Goal: Information Seeking & Learning: Find specific fact

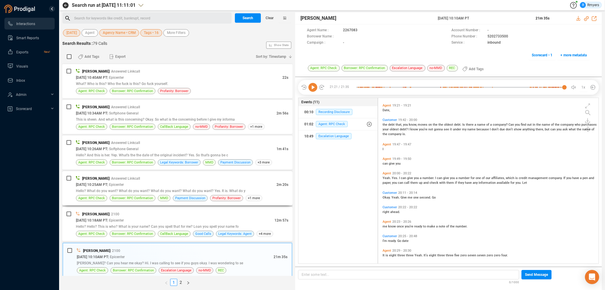
scroll to position [1511, 0]
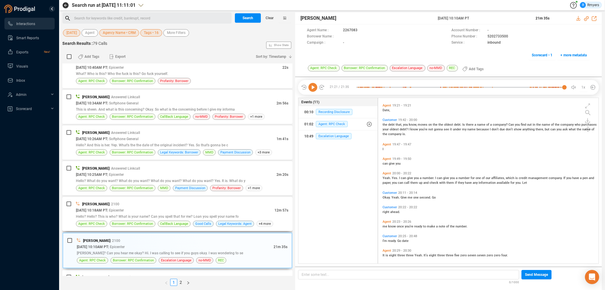
click at [186, 214] on div "Hello? Hello? This is who? What is your name? Can you spell that for me? Loan y…" at bounding box center [182, 217] width 212 height 6
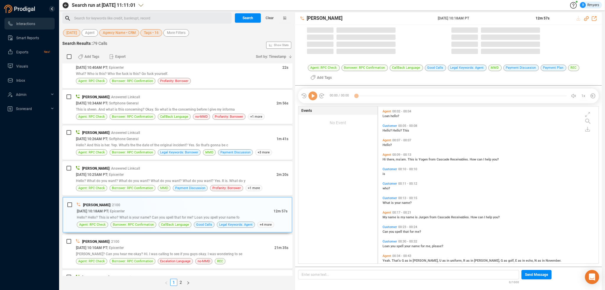
scroll to position [156, 217]
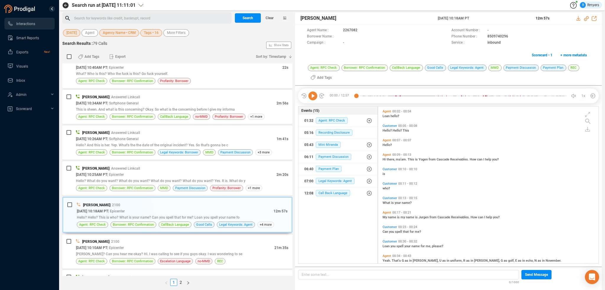
click at [313, 96] on icon at bounding box center [312, 96] width 9 height 9
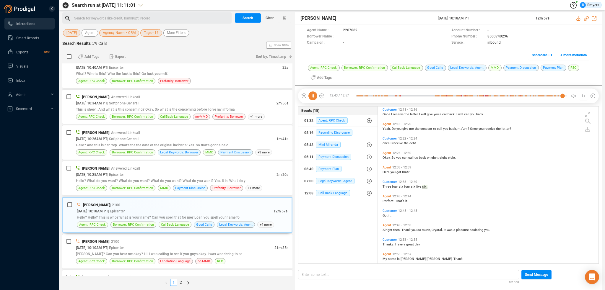
scroll to position [1515, 0]
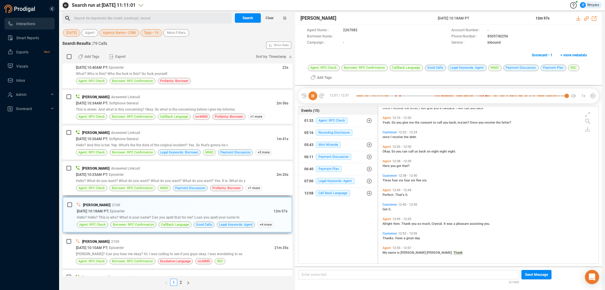
click at [160, 165] on div "Justin Paul | Answered Linkcall" at bounding box center [182, 168] width 212 height 6
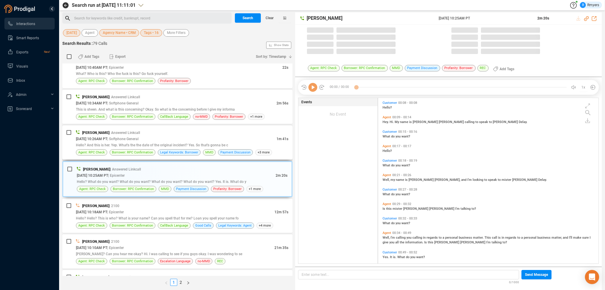
scroll to position [165, 217]
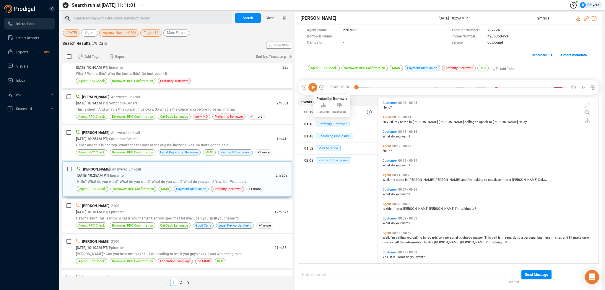
click at [326, 123] on span "Profanity: Borrower" at bounding box center [333, 124] width 34 height 6
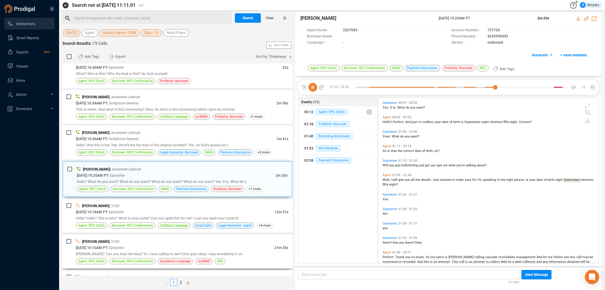
scroll to position [184, 0]
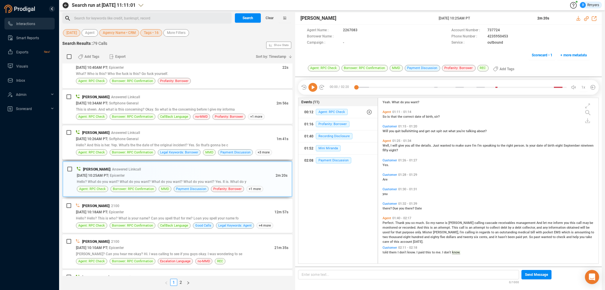
click at [130, 137] on span "| Softphone General" at bounding box center [122, 139] width 31 height 4
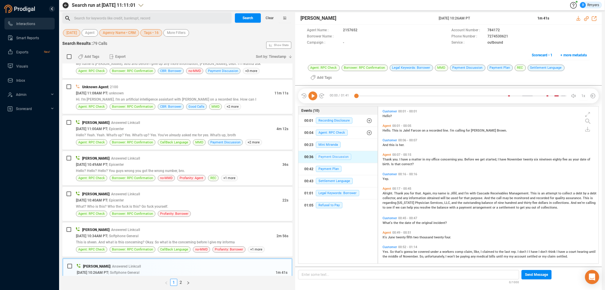
scroll to position [1363, 0]
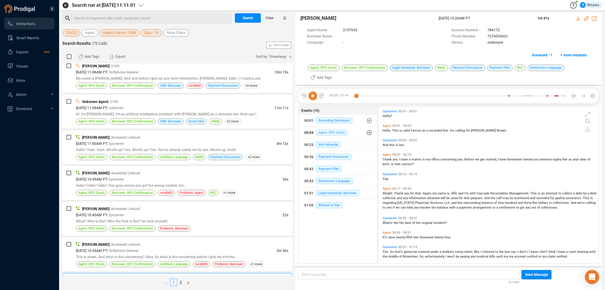
click at [326, 130] on span "Agent: RPC Check" at bounding box center [332, 133] width 32 height 6
drag, startPoint x: 329, startPoint y: 139, endPoint x: 329, endPoint y: 141, distance: 3.0
click at [329, 139] on button "00:04 Agent: RPC Check" at bounding box center [340, 145] width 75 height 12
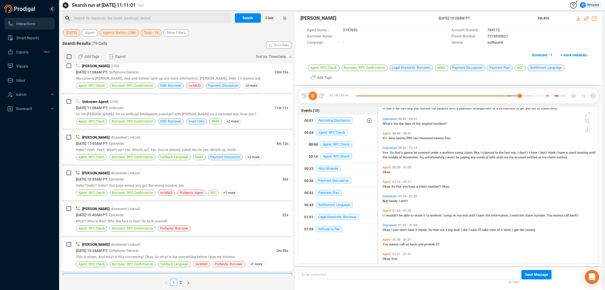
scroll to position [105, 0]
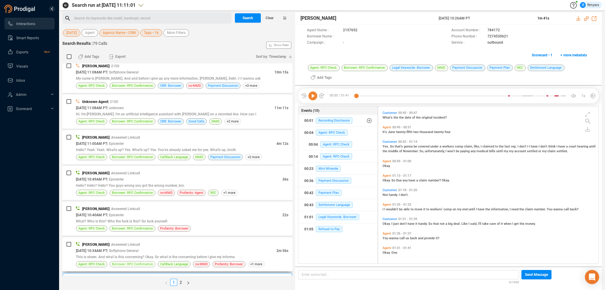
click at [149, 262] on span "Borrower: RPC Confirmation" at bounding box center [132, 265] width 41 height 6
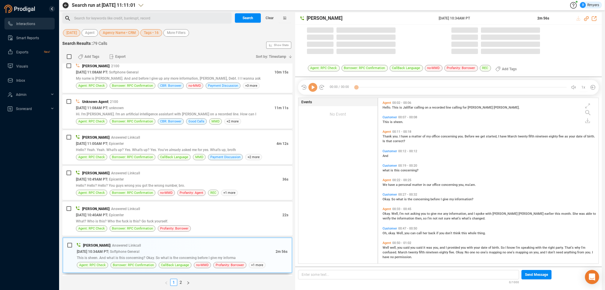
scroll to position [165, 217]
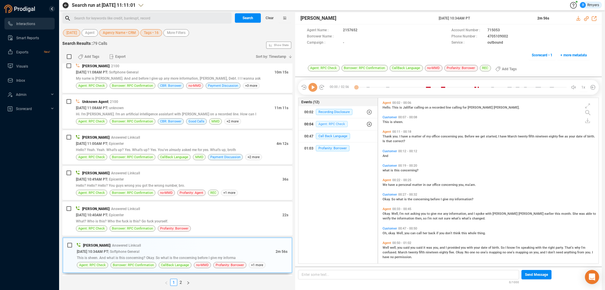
click at [319, 125] on span "Agent: RPC Check" at bounding box center [332, 124] width 32 height 6
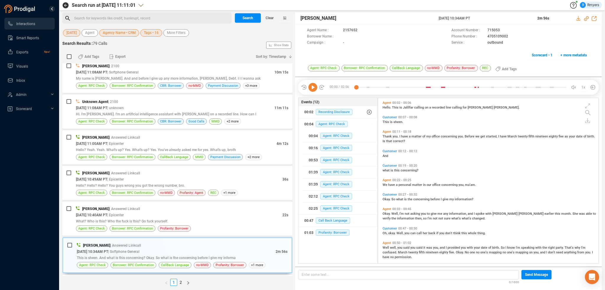
click at [312, 85] on icon at bounding box center [312, 87] width 9 height 9
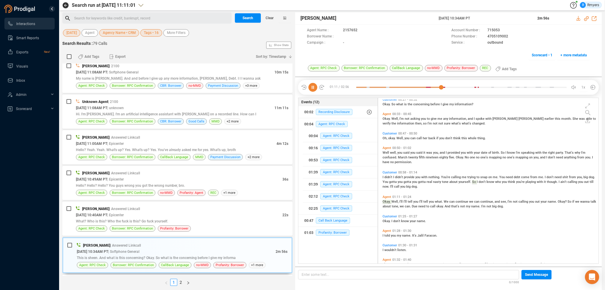
scroll to position [117, 0]
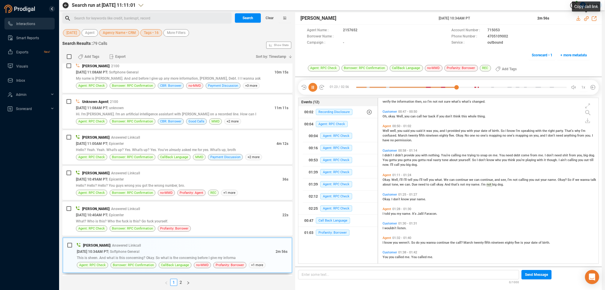
click at [586, 19] on icon at bounding box center [586, 18] width 5 height 5
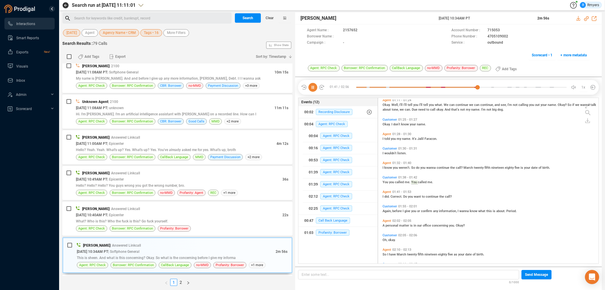
scroll to position [206, 0]
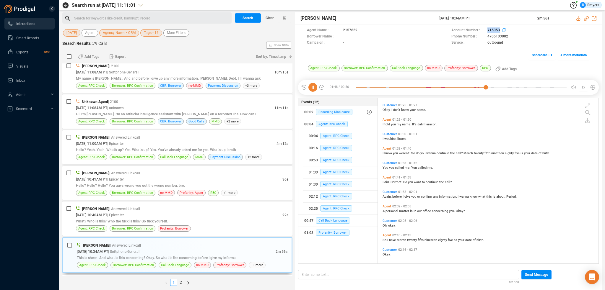
drag, startPoint x: 486, startPoint y: 30, endPoint x: 472, endPoint y: 39, distance: 15.8
click at [499, 30] on div "Account Number : 715053" at bounding box center [520, 30] width 139 height 6
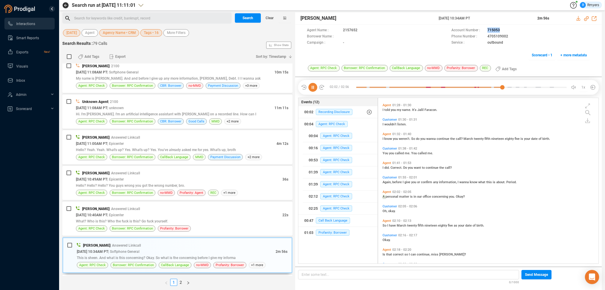
scroll to position [235, 0]
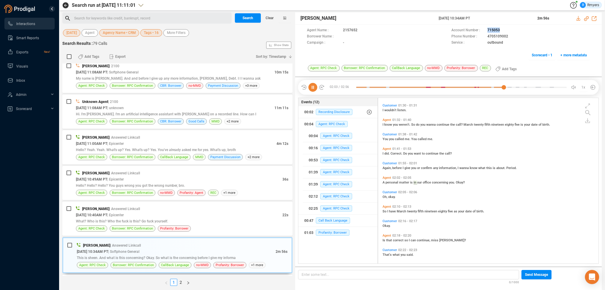
drag, startPoint x: 437, startPoint y: 19, endPoint x: 486, endPoint y: 21, distance: 49.1
click at [486, 21] on div "Jalil Farrakhan 30 Sep 2025 @ 10:34AM PT 2m 56s" at bounding box center [448, 18] width 307 height 12
copy div "30 Sep 2025 @ 10:34AM PT"
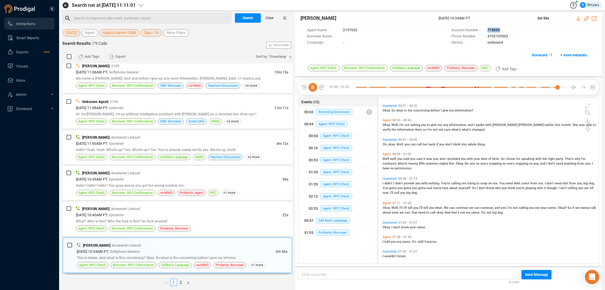
scroll to position [0, 0]
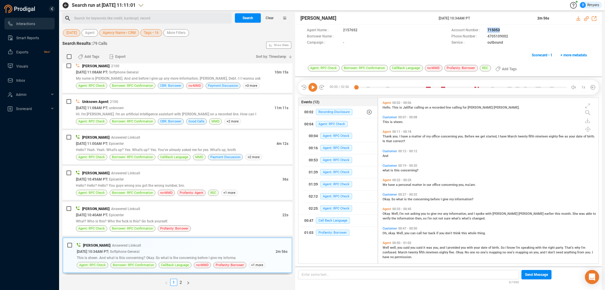
click at [308, 85] on icon at bounding box center [312, 87] width 9 height 9
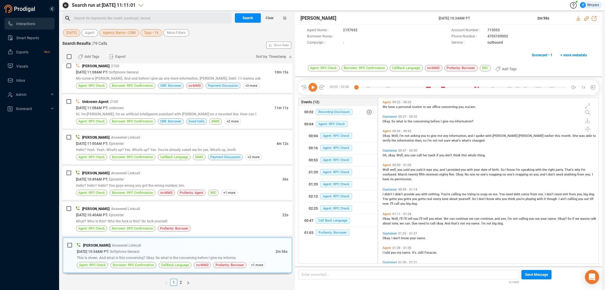
scroll to position [89, 0]
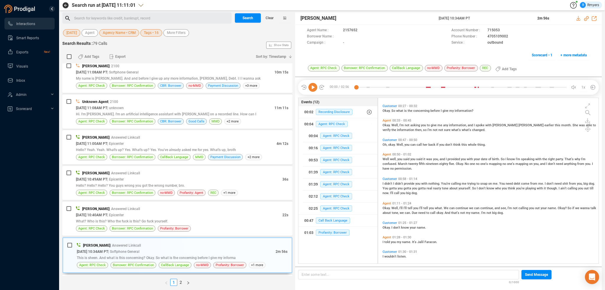
click at [388, 207] on span "Okay." at bounding box center [387, 208] width 9 height 4
click at [312, 84] on icon at bounding box center [312, 87] width 9 height 9
click at [118, 218] on div "What? Who is this? Who the fuck is this? Go fuck yourself." at bounding box center [182, 221] width 212 height 6
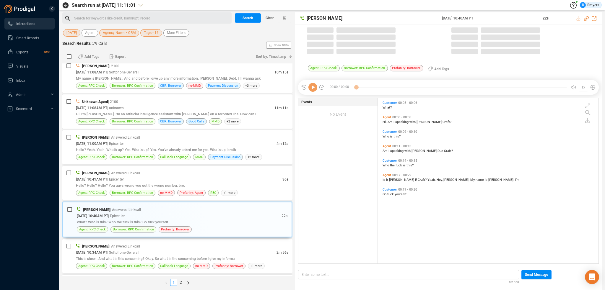
scroll to position [165, 217]
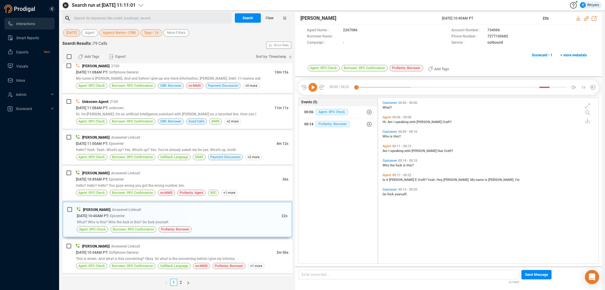
click at [313, 89] on icon at bounding box center [312, 87] width 9 height 9
click at [156, 256] on div "This is sheen. And what is this concerning? Okay. So what is the concerning bef…" at bounding box center [182, 259] width 212 height 6
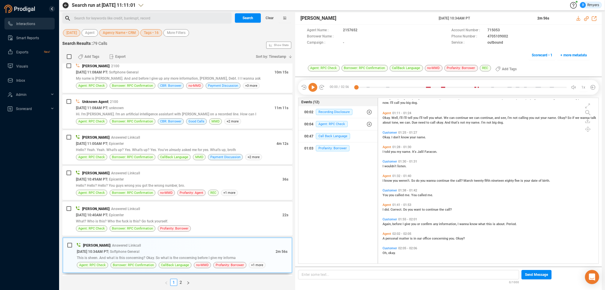
scroll to position [147, 0]
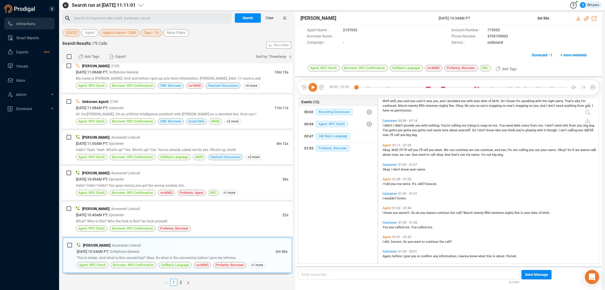
click at [384, 212] on span "know" at bounding box center [388, 213] width 9 height 4
click at [314, 88] on icon at bounding box center [312, 87] width 9 height 9
drag, startPoint x: 122, startPoint y: 213, endPoint x: 141, endPoint y: 209, distance: 19.6
click at [123, 218] on div "What? Who is this? Who the fuck is this? Go fuck yourself." at bounding box center [182, 221] width 212 height 6
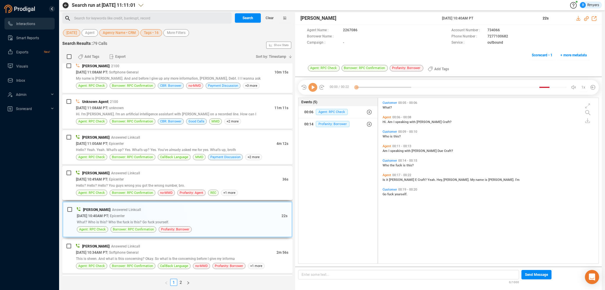
scroll to position [165, 217]
click at [95, 171] on div "Mario Borges | Answered Linkcall" at bounding box center [182, 173] width 212 height 6
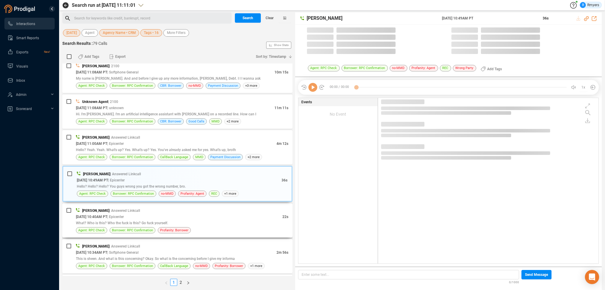
click at [102, 208] on div "Premchand Rawat | Answered Linkcall" at bounding box center [182, 211] width 212 height 6
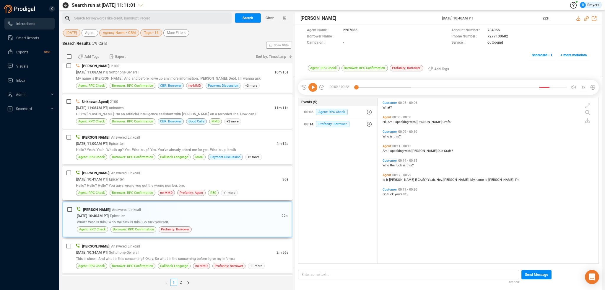
click at [104, 178] on span "[DATE] 10:49AM PT" at bounding box center [91, 180] width 31 height 4
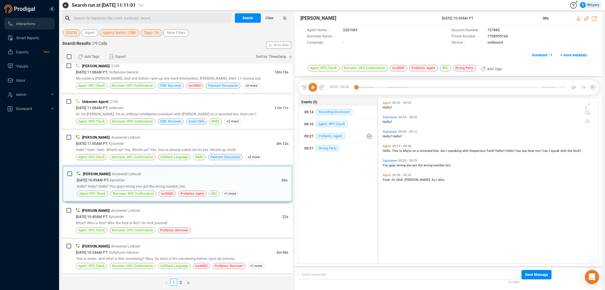
click at [318, 91] on div at bounding box center [313, 87] width 24 height 9
click at [314, 90] on icon at bounding box center [312, 87] width 9 height 9
click at [108, 154] on div "Agent: RPC Check Borrower: RPC Confirmation CallBack Language MMD Payment Discu…" at bounding box center [182, 157] width 212 height 6
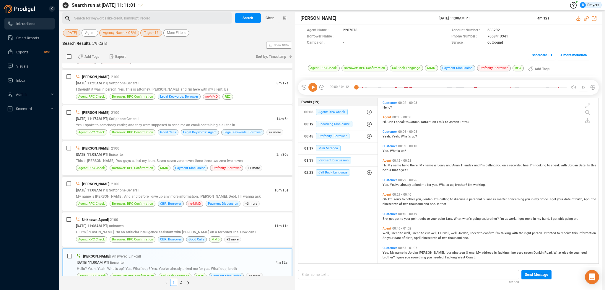
click at [320, 125] on span "Recording Disclosure" at bounding box center [334, 124] width 37 height 6
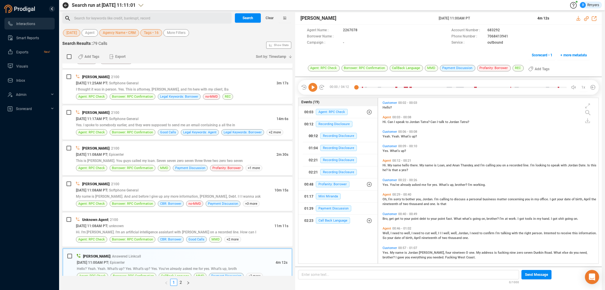
click at [323, 132] on div "00:12 Recording Disclosure" at bounding box center [340, 135] width 63 height 9
click at [384, 107] on span "Hello?" at bounding box center [387, 108] width 9 height 4
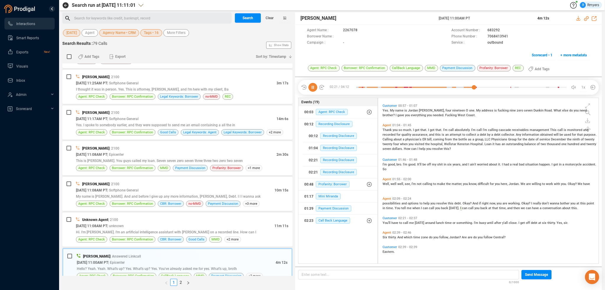
scroll to position [177, 0]
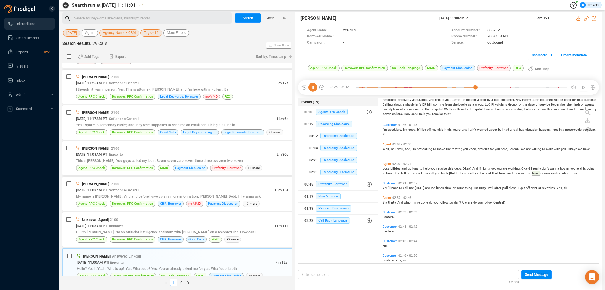
click at [389, 202] on span "thirty." at bounding box center [392, 203] width 9 height 4
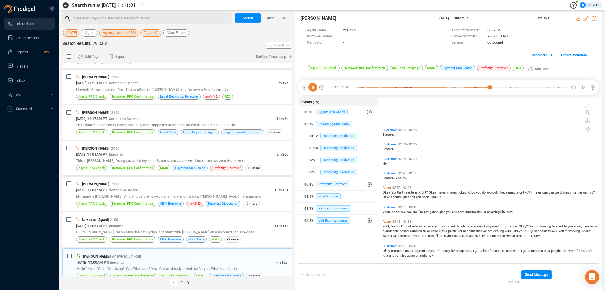
scroll to position [326, 0]
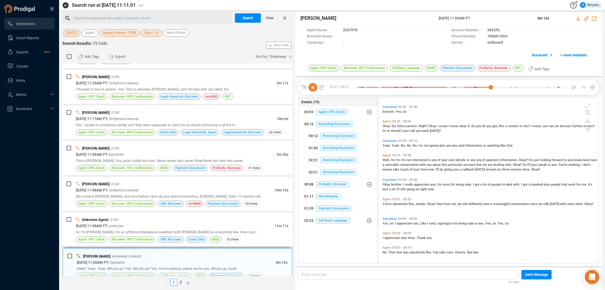
click at [105, 224] on div "09/30/2025 @ 11:08AM PT | unknown" at bounding box center [175, 226] width 199 height 6
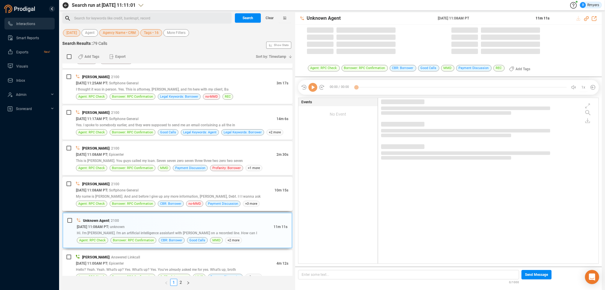
click at [139, 188] on span "| Softphone General" at bounding box center [122, 190] width 31 height 4
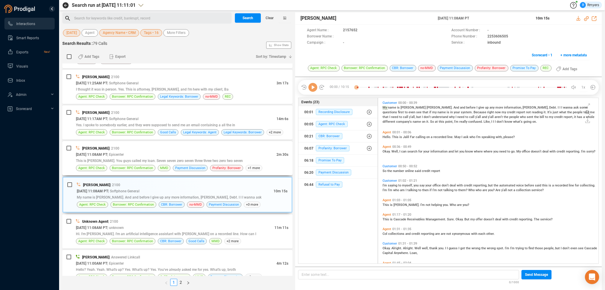
scroll to position [165, 217]
click at [313, 88] on icon at bounding box center [312, 87] width 9 height 9
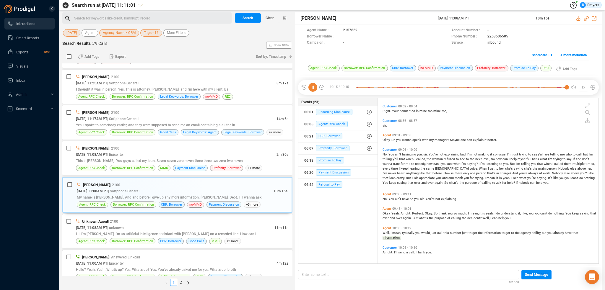
scroll to position [0, 0]
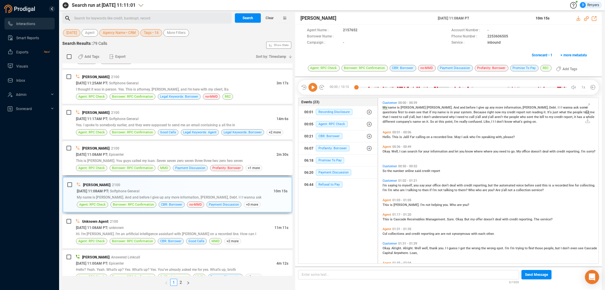
drag, startPoint x: 197, startPoint y: 140, endPoint x: 198, endPoint y: 145, distance: 5.3
click at [197, 141] on div "Kriti Sharma | 2100 09/30/2025 @ 11:08AM PT | Epicenter 2m 30s This is Charles …" at bounding box center [177, 158] width 230 height 34
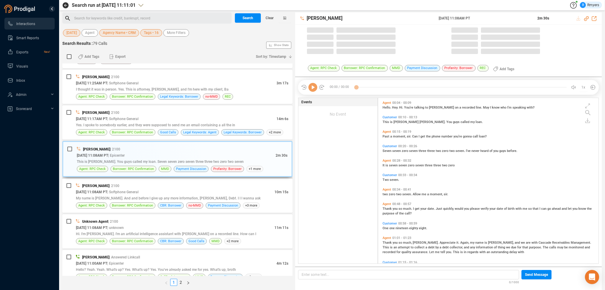
scroll to position [165, 217]
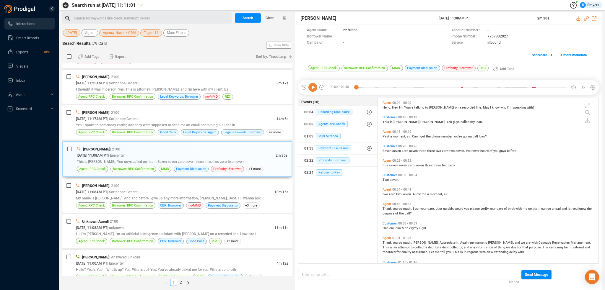
click at [314, 88] on icon at bounding box center [312, 87] width 9 height 9
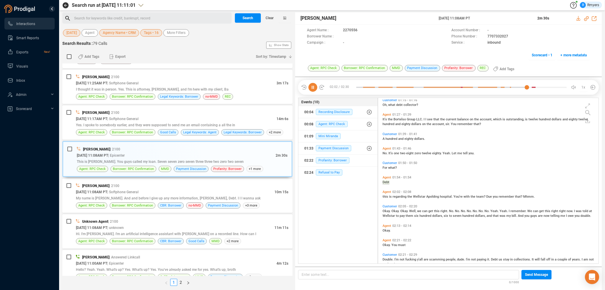
scroll to position [175, 0]
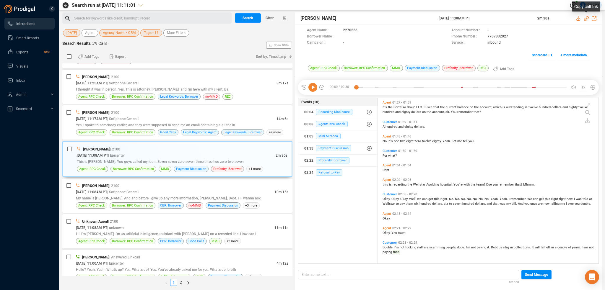
click at [585, 17] on icon at bounding box center [586, 18] width 5 height 5
drag, startPoint x: 429, startPoint y: 15, endPoint x: 497, endPoint y: 19, distance: 68.3
click at [499, 18] on div "Kriti Sharma 30 Sep 2025 @ 11:08AM PT 2m 30s" at bounding box center [448, 18] width 307 height 12
copy div "30 Sep 2025 @ 11:08AM PT"
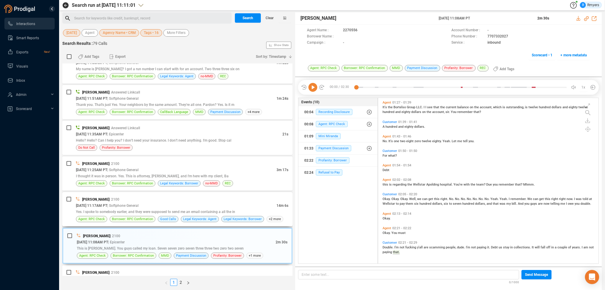
scroll to position [1156, 0]
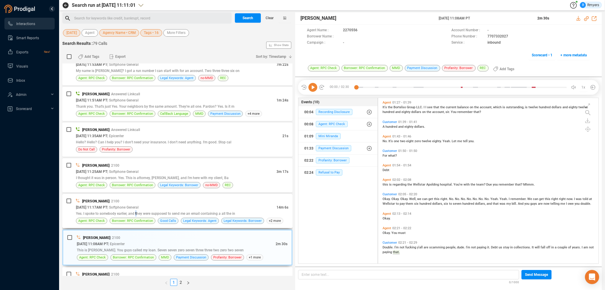
drag, startPoint x: 136, startPoint y: 207, endPoint x: 129, endPoint y: 209, distance: 7.3
click at [135, 212] on span "Yes. I spoke to somebody earlier, and they were supposed to send me an email co…" at bounding box center [155, 214] width 159 height 4
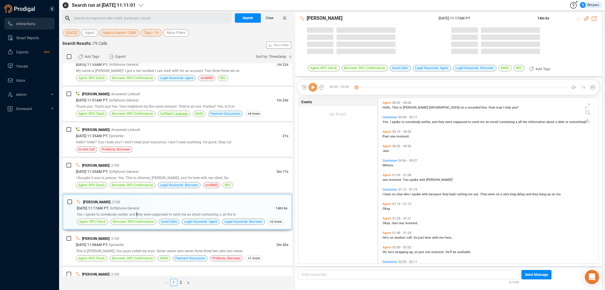
scroll to position [165, 217]
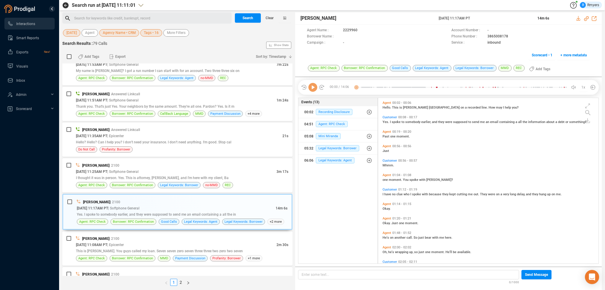
click at [312, 88] on icon at bounding box center [312, 87] width 9 height 9
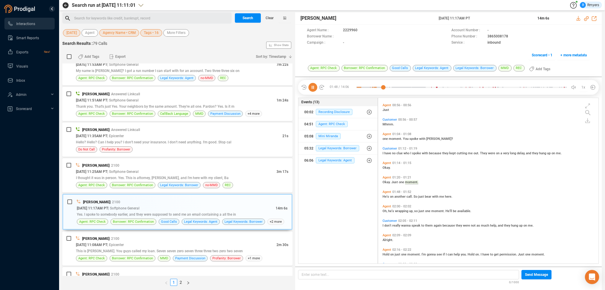
scroll to position [56, 0]
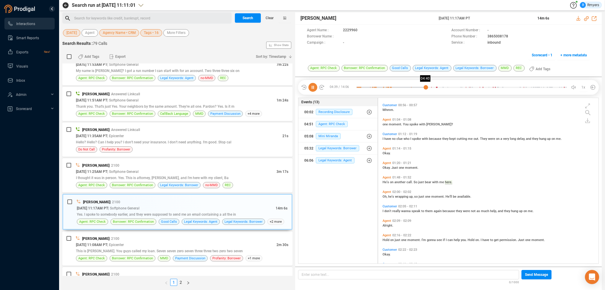
click at [426, 87] on div at bounding box center [461, 87] width 210 height 9
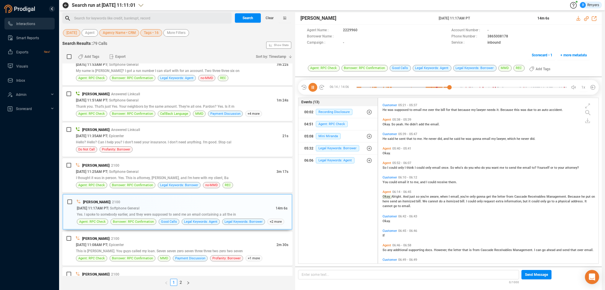
scroll to position [321, 0]
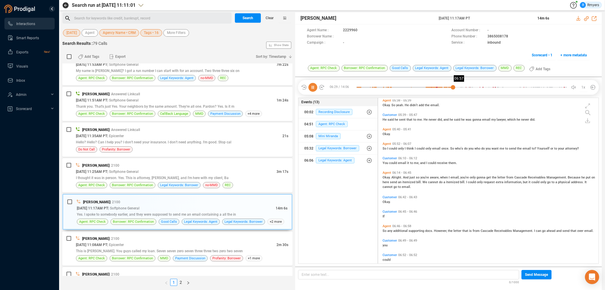
click at [460, 88] on div at bounding box center [461, 87] width 210 height 9
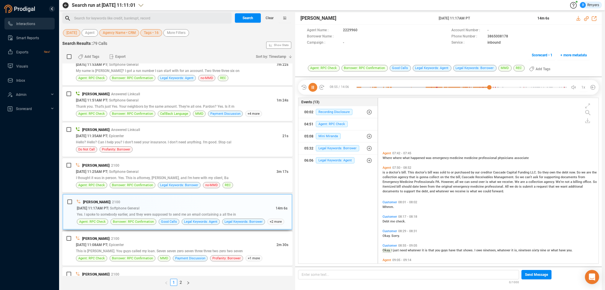
scroll to position [641, 0]
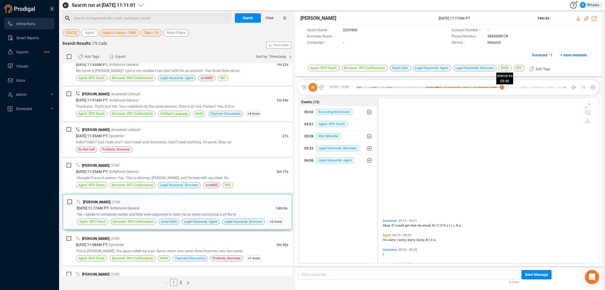
click at [502, 88] on div at bounding box center [461, 87] width 210 height 9
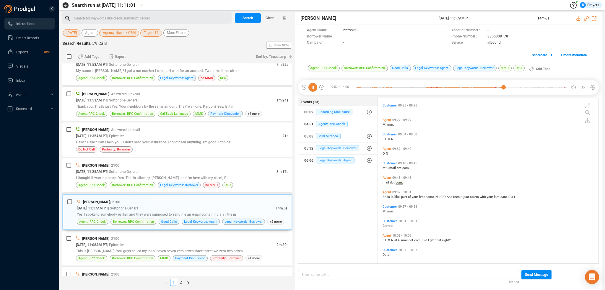
scroll to position [801, 0]
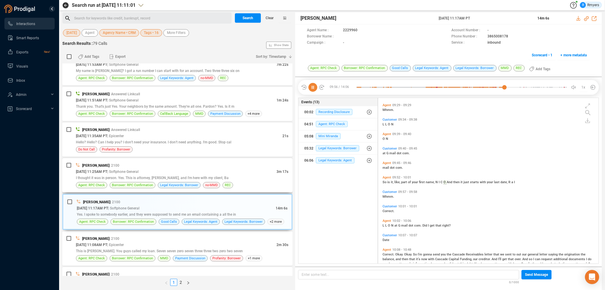
click at [163, 162] on div "Jalil Farrakhan | 2100" at bounding box center [182, 165] width 212 height 6
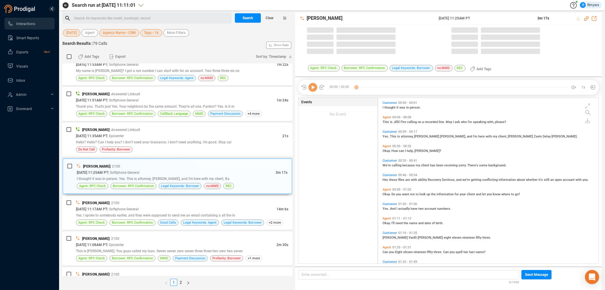
scroll to position [1, 3]
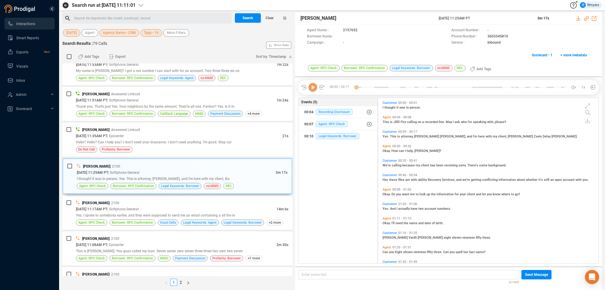
click at [314, 90] on icon at bounding box center [312, 87] width 9 height 9
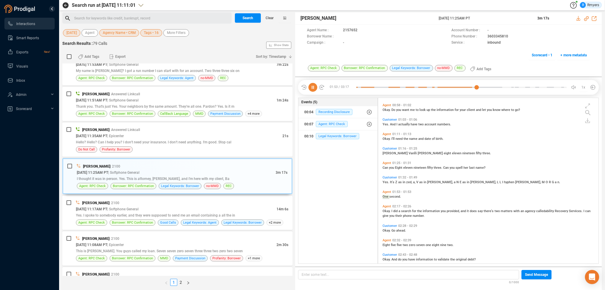
scroll to position [99, 0]
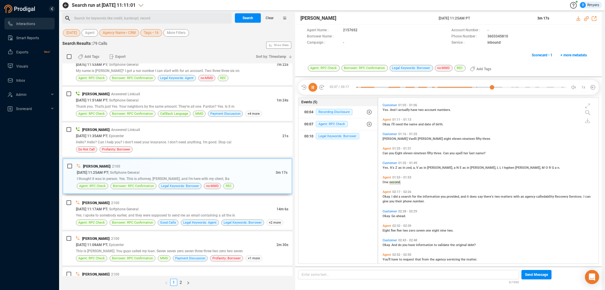
click at [519, 92] on div "02:07 / 03:17 1x" at bounding box center [448, 87] width 301 height 15
click at [516, 87] on div at bounding box center [461, 87] width 210 height 9
click at [535, 86] on div at bounding box center [461, 87] width 210 height 9
click at [548, 88] on div at bounding box center [461, 87] width 210 height 9
click at [203, 141] on div "Mario Borges | Answered Linkcall 09/30/2025 @ 11:35AM PT | Epicenter 21s Hello?…" at bounding box center [182, 140] width 212 height 26
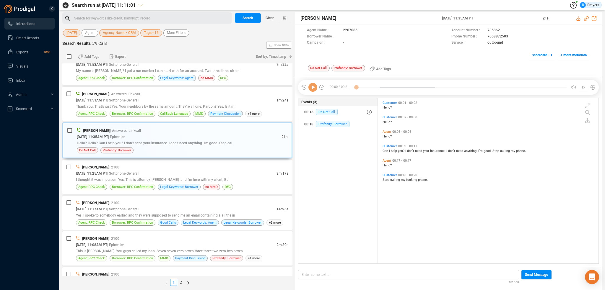
scroll to position [165, 217]
click at [312, 89] on icon at bounding box center [312, 87] width 9 height 9
click at [107, 98] on span "[DATE] 11:51AM PT" at bounding box center [91, 100] width 31 height 4
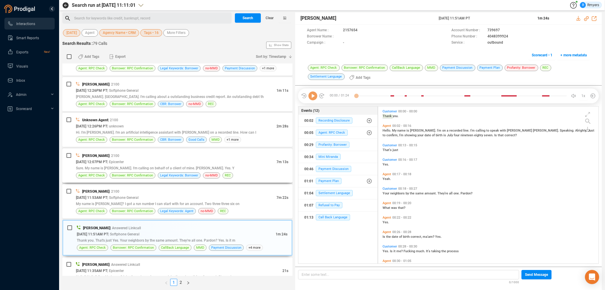
scroll to position [1009, 0]
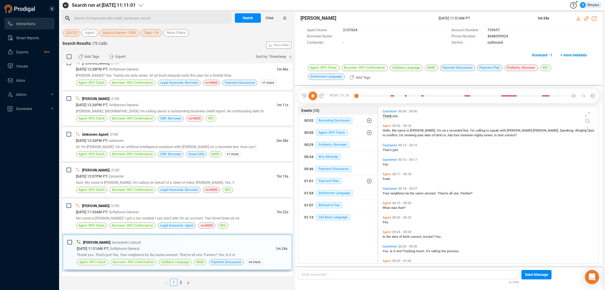
click at [313, 99] on icon at bounding box center [312, 96] width 9 height 9
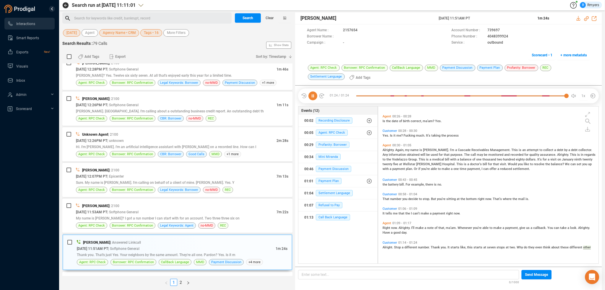
scroll to position [0, 0]
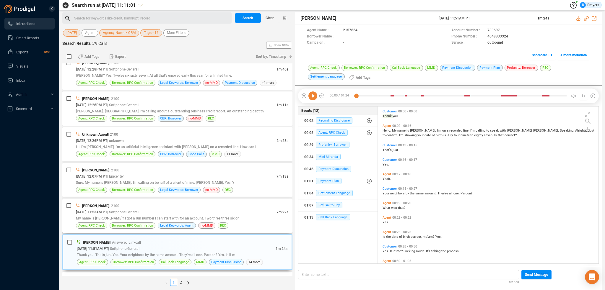
drag, startPoint x: 130, startPoint y: 209, endPoint x: 134, endPoint y: 219, distance: 11.6
click at [130, 210] on span "| Softphone General" at bounding box center [122, 212] width 31 height 4
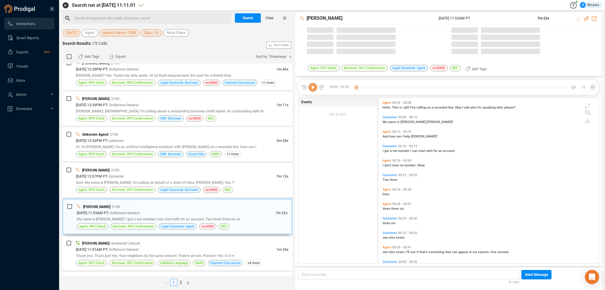
scroll to position [165, 217]
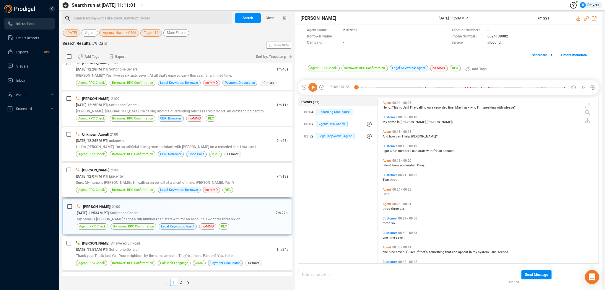
click at [183, 191] on div "Anandprakash Pandey | 2100 09/30/2025 @ 12:07PM PT | Epicenter 7m 13s Sure. My …" at bounding box center [177, 180] width 230 height 34
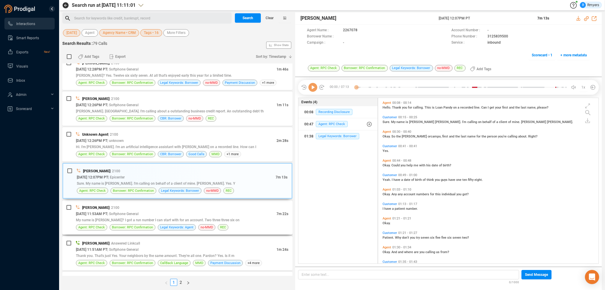
drag, startPoint x: 178, startPoint y: 205, endPoint x: 178, endPoint y: 208, distance: 3.2
click at [178, 205] on div "Jalil Farrakhan | 2100" at bounding box center [182, 208] width 212 height 6
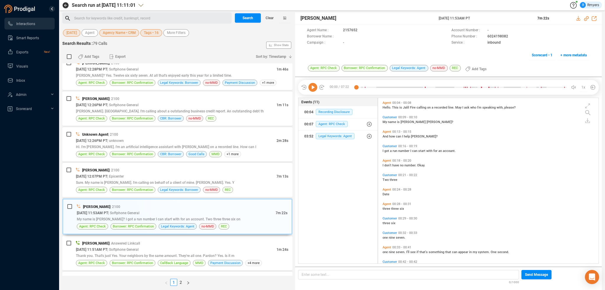
click at [315, 87] on icon at bounding box center [312, 87] width 9 height 9
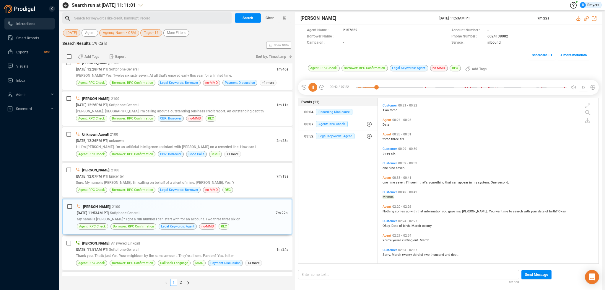
scroll to position [84, 0]
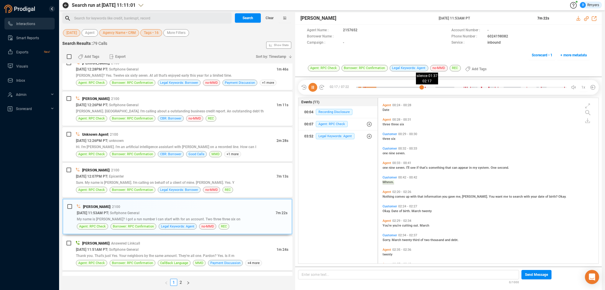
click at [422, 90] on div at bounding box center [461, 87] width 210 height 9
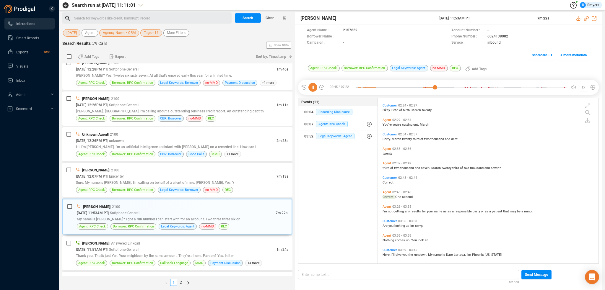
scroll to position [200, 0]
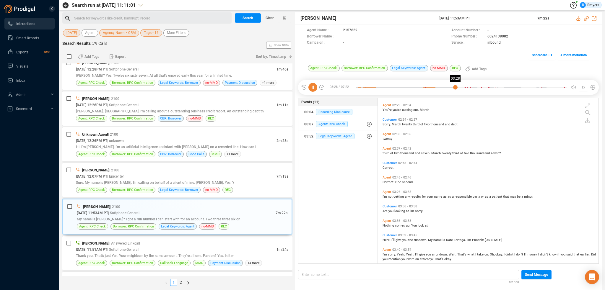
click at [455, 88] on div at bounding box center [461, 87] width 210 height 9
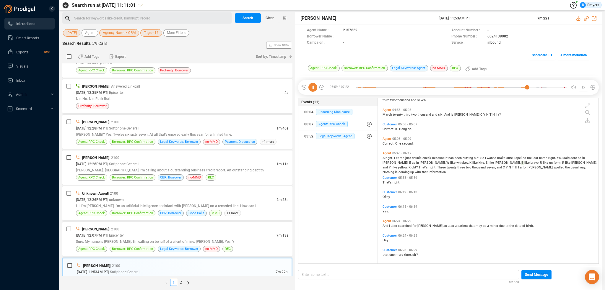
scroll to position [582, 0]
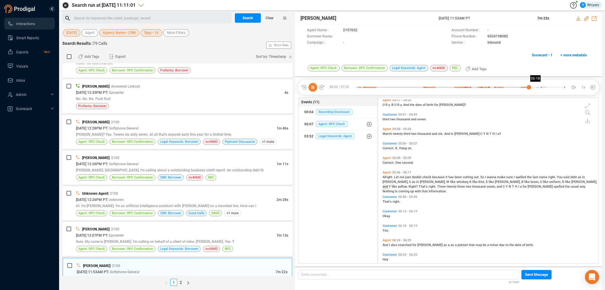
click at [536, 87] on div at bounding box center [461, 87] width 210 height 9
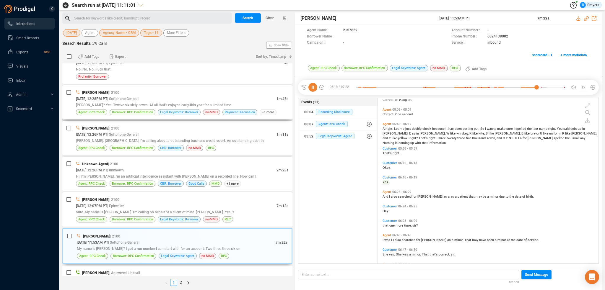
scroll to position [949, 0]
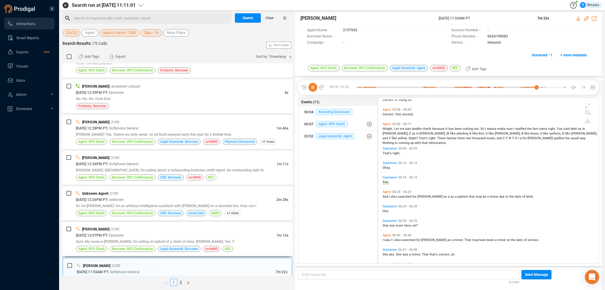
click at [191, 232] on div "09/30/2025 @ 12:07PM PT | Epicenter" at bounding box center [176, 235] width 201 height 6
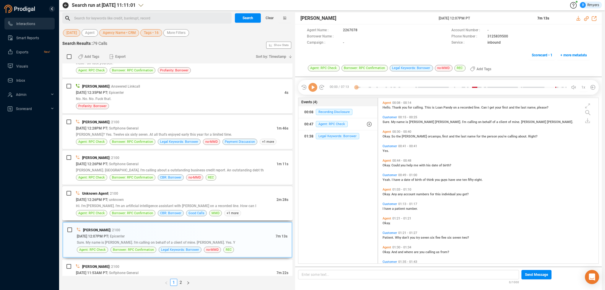
scroll to position [165, 217]
click at [310, 90] on icon at bounding box center [312, 87] width 9 height 9
click at [313, 90] on icon at bounding box center [312, 87] width 9 height 9
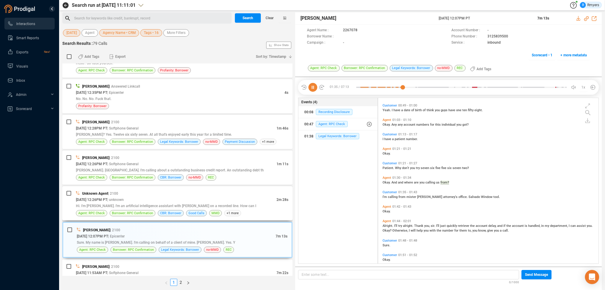
scroll to position [84, 0]
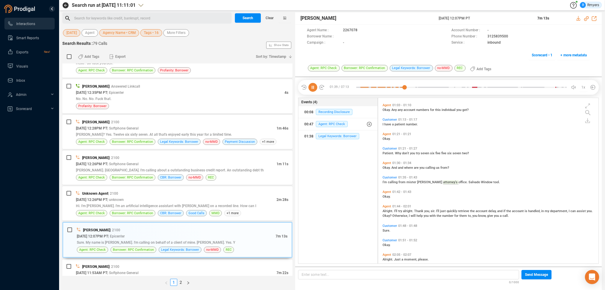
click at [308, 87] on icon at bounding box center [312, 87] width 9 height 9
click at [306, 87] on icon at bounding box center [304, 87] width 6 height 6
click at [311, 87] on icon at bounding box center [312, 87] width 9 height 9
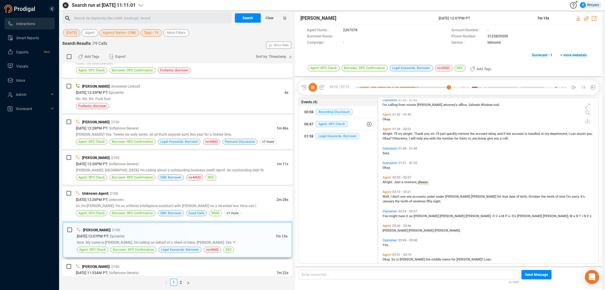
scroll to position [179, 0]
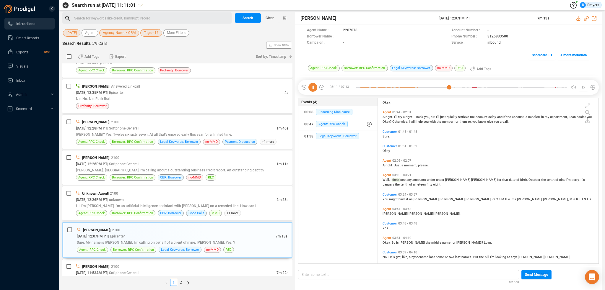
click at [310, 89] on icon at bounding box center [312, 87] width 9 height 9
click at [313, 84] on icon at bounding box center [312, 87] width 9 height 9
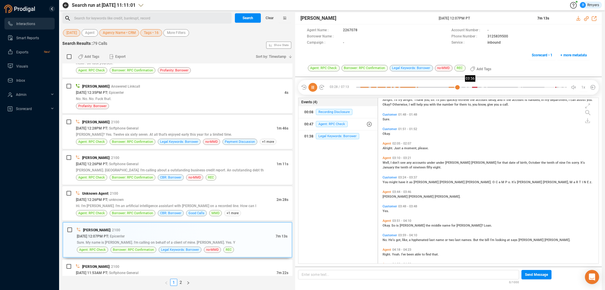
click at [471, 88] on div at bounding box center [461, 87] width 210 height 9
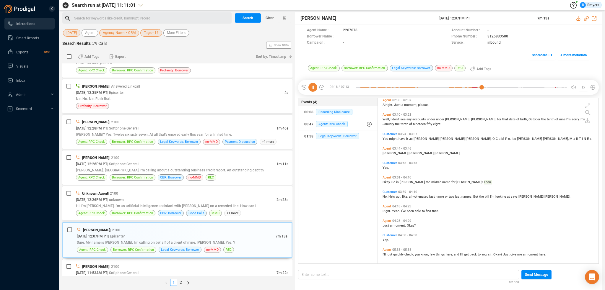
scroll to position [268, 0]
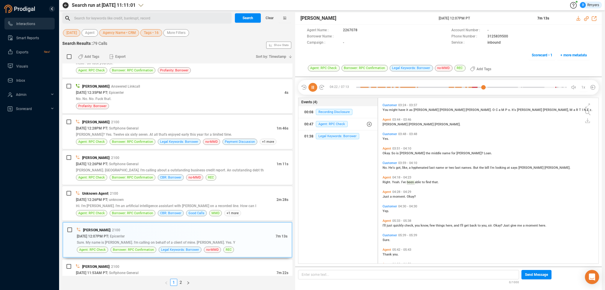
click at [308, 87] on div at bounding box center [313, 87] width 24 height 9
click at [310, 88] on icon at bounding box center [312, 87] width 9 height 9
click at [312, 88] on icon at bounding box center [312, 87] width 9 height 9
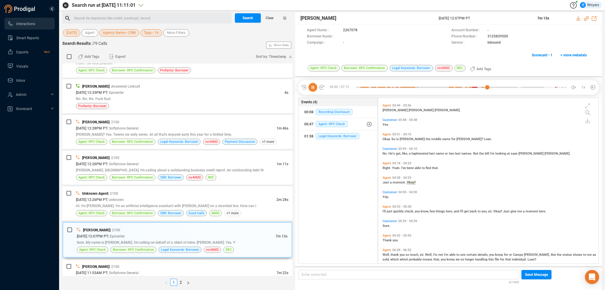
scroll to position [297, 0]
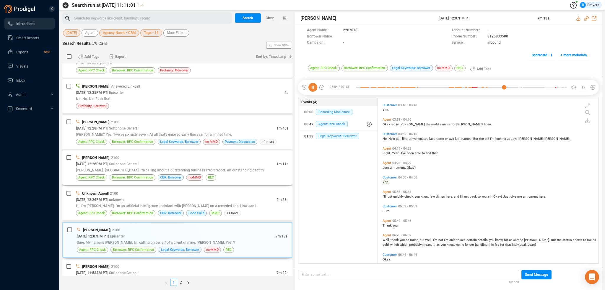
click at [127, 161] on div "09/30/2025 @ 12:26PM PT | Softphone General" at bounding box center [176, 164] width 201 height 6
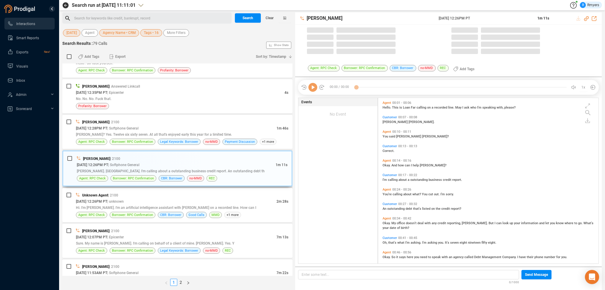
scroll to position [165, 217]
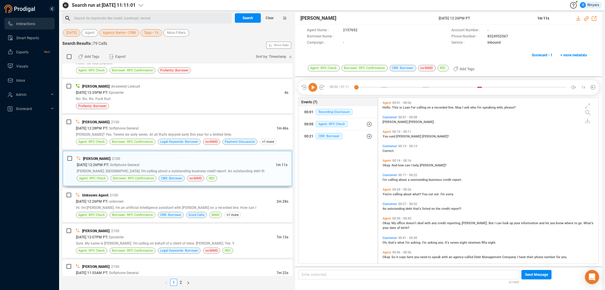
click at [312, 90] on icon at bounding box center [312, 87] width 9 height 9
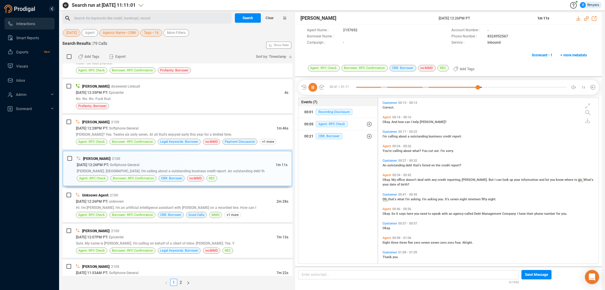
scroll to position [48, 0]
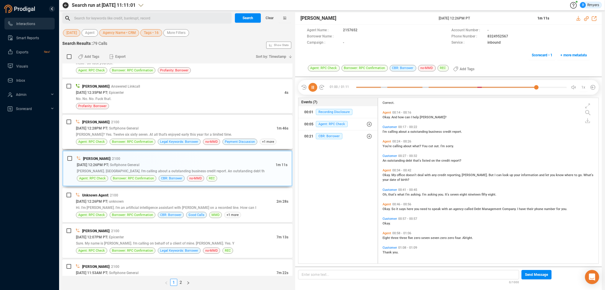
click at [155, 121] on div "Gregory Robles | 2100" at bounding box center [182, 122] width 212 height 6
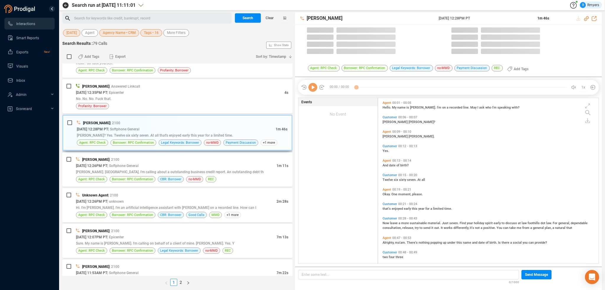
scroll to position [1, 3]
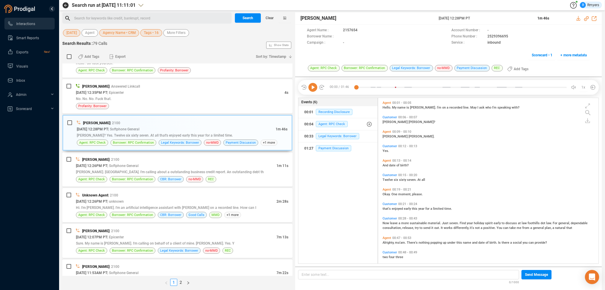
click at [311, 90] on icon at bounding box center [312, 87] width 9 height 9
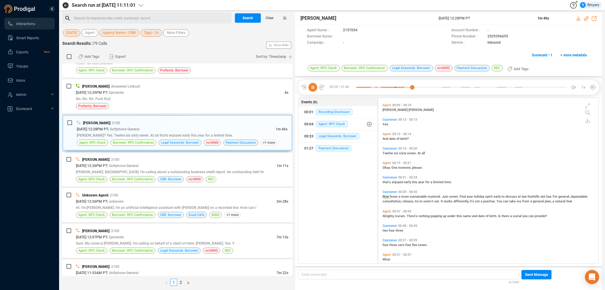
scroll to position [43, 0]
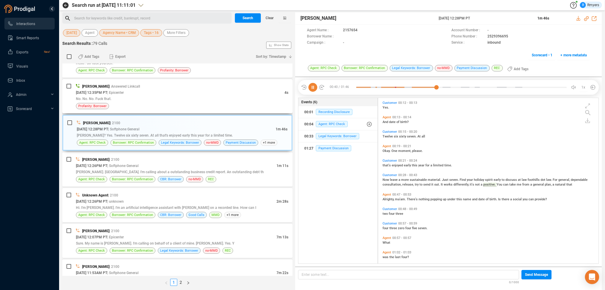
click at [211, 96] on div "No. No. No. Fuck that." at bounding box center [182, 99] width 212 height 6
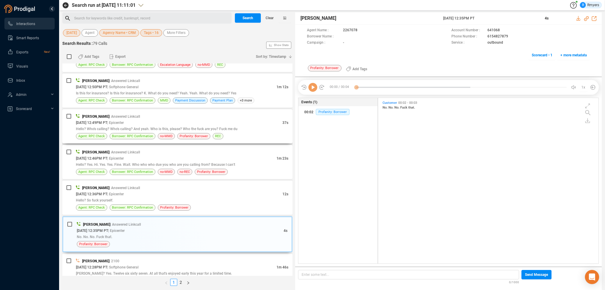
scroll to position [802, 0]
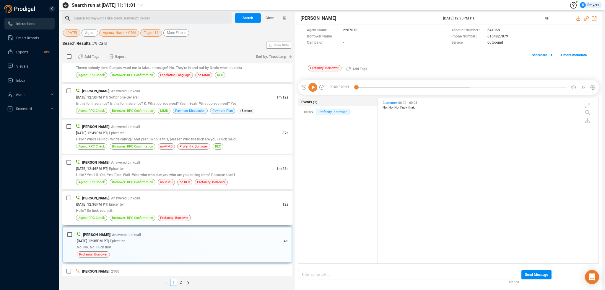
click at [195, 202] on div "09/30/2025 @ 12:36PM PT | Epicenter" at bounding box center [179, 204] width 206 height 6
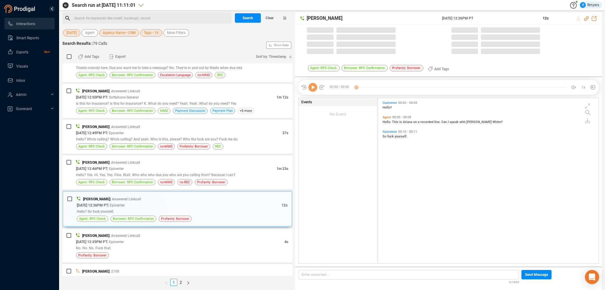
scroll to position [165, 217]
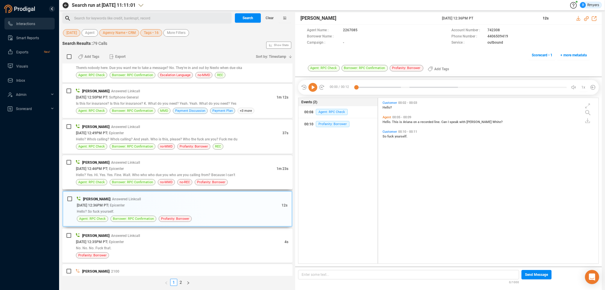
click at [230, 168] on div "09/30/2025 @ 12:46PM PT | Epicenter" at bounding box center [176, 169] width 201 height 6
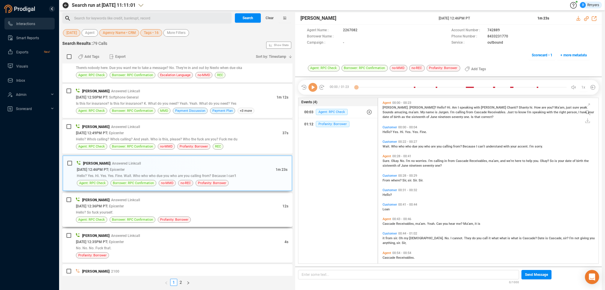
drag, startPoint x: 226, startPoint y: 195, endPoint x: 256, endPoint y: 187, distance: 31.2
click at [226, 197] on div "Mario Borges | Answered Linkcall" at bounding box center [182, 200] width 212 height 6
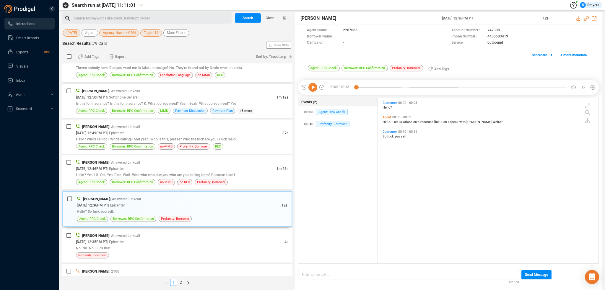
click at [310, 89] on icon at bounding box center [312, 87] width 9 height 9
drag, startPoint x: 136, startPoint y: 180, endPoint x: 138, endPoint y: 175, distance: 5.6
click at [136, 180] on span "Borrower: RPC Confirmation" at bounding box center [132, 183] width 41 height 6
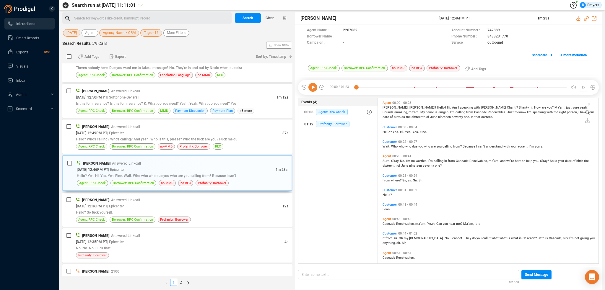
click at [310, 83] on icon at bounding box center [312, 87] width 9 height 9
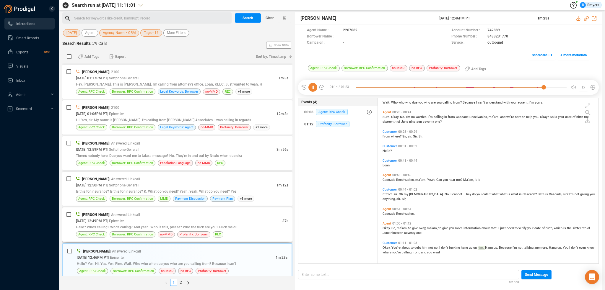
scroll to position [713, 0]
click at [162, 219] on div "09/30/2025 @ 12:49PM PT | Epicenter" at bounding box center [179, 222] width 206 height 6
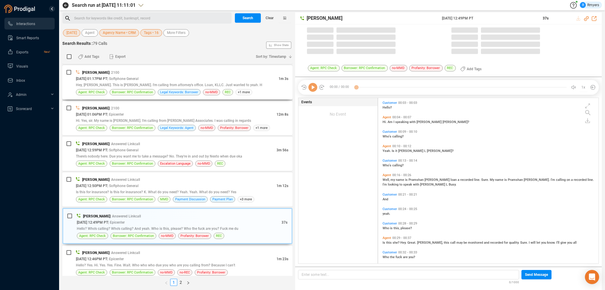
scroll to position [165, 217]
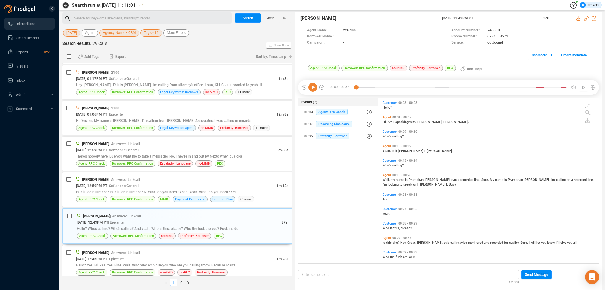
click at [311, 87] on icon at bounding box center [312, 87] width 9 height 9
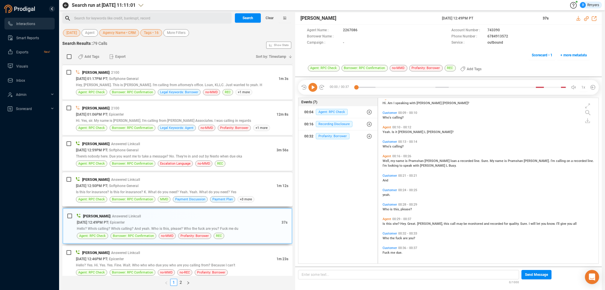
click at [163, 183] on div "09/30/2025 @ 12:50PM PT | Softphone General" at bounding box center [176, 186] width 201 height 6
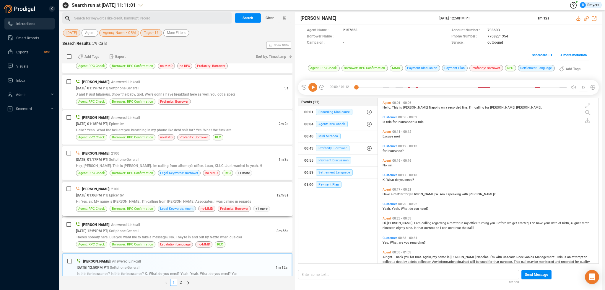
scroll to position [654, 0]
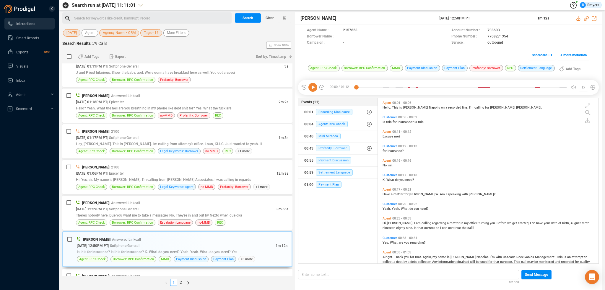
click at [313, 89] on icon at bounding box center [312, 87] width 9 height 9
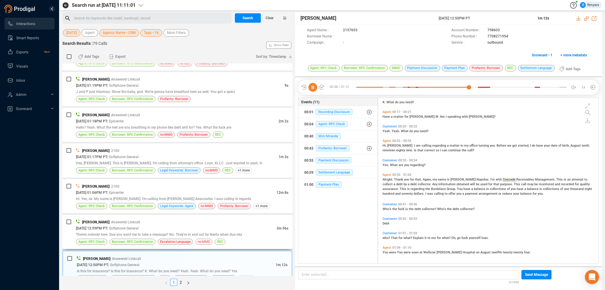
scroll to position [624, 0]
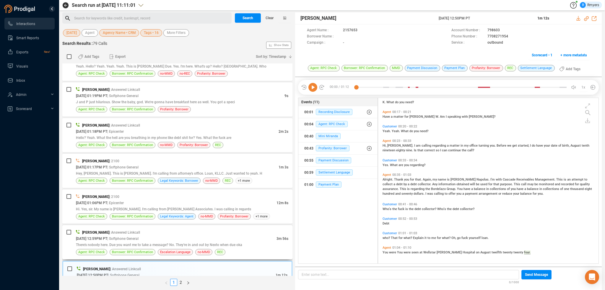
click at [157, 230] on div "Daisy Spahr | Answered Linkcall" at bounding box center [182, 233] width 212 height 6
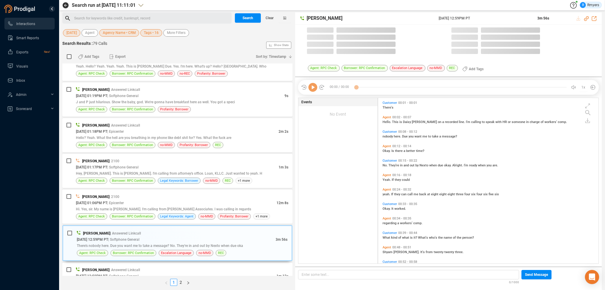
scroll to position [165, 217]
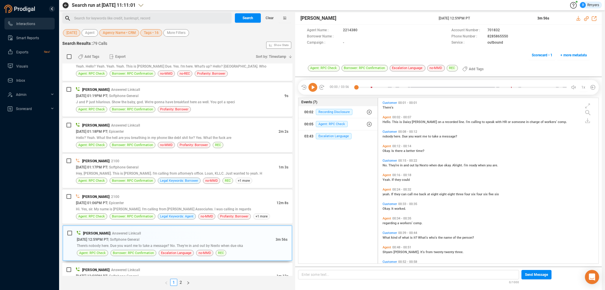
click at [312, 85] on icon at bounding box center [312, 87] width 9 height 9
drag, startPoint x: 387, startPoint y: 123, endPoint x: 391, endPoint y: 126, distance: 5.9
click at [388, 123] on span "Hello." at bounding box center [387, 122] width 9 height 4
click at [388, 151] on span "Okay." at bounding box center [387, 151] width 9 height 4
click at [385, 165] on span "No." at bounding box center [386, 166] width 6 height 4
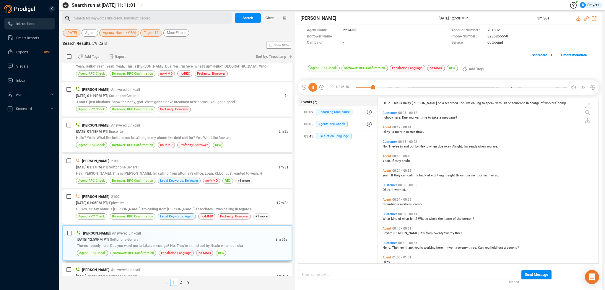
scroll to position [30, 0]
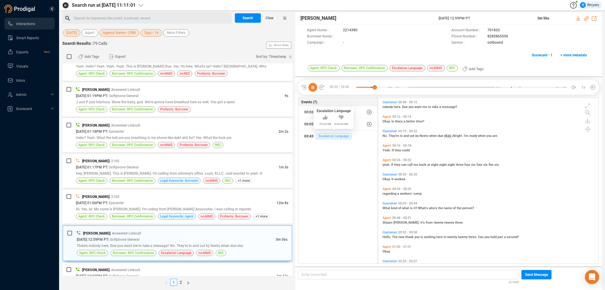
click at [323, 136] on span "Escalation Language" at bounding box center [334, 136] width 36 height 6
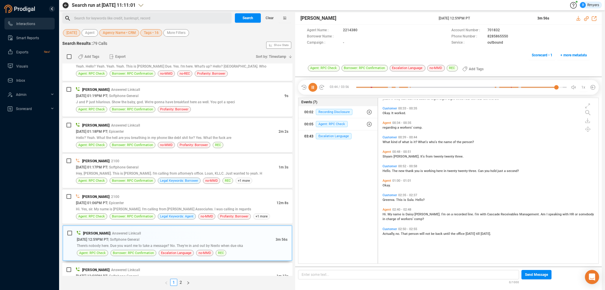
scroll to position [50, 0]
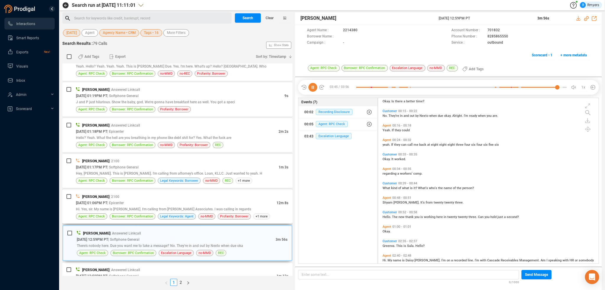
click at [181, 195] on div "Anandprakash Pandey | 2100" at bounding box center [182, 197] width 212 height 6
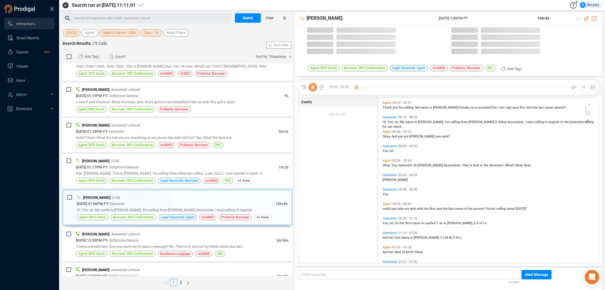
scroll to position [165, 217]
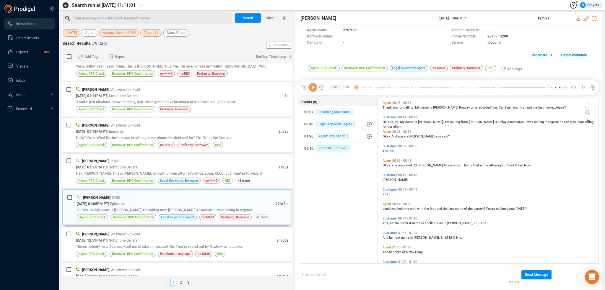
drag, startPoint x: 311, startPoint y: 90, endPoint x: 319, endPoint y: 93, distance: 8.7
click at [312, 90] on icon at bounding box center [312, 87] width 9 height 9
click at [394, 164] on span "You" at bounding box center [394, 166] width 6 height 4
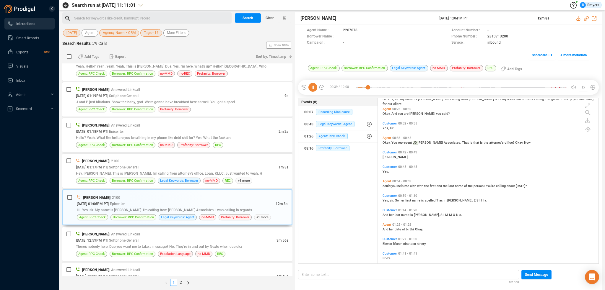
scroll to position [59, 0]
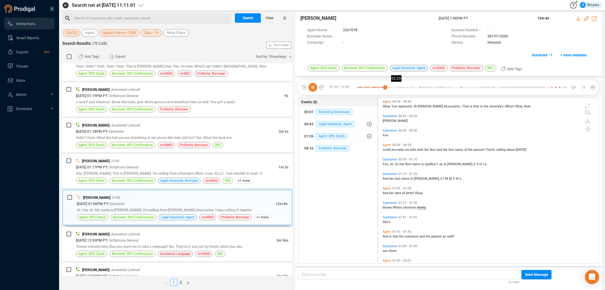
click at [397, 86] on div at bounding box center [461, 87] width 210 height 9
click at [418, 88] on div at bounding box center [461, 87] width 210 height 9
click at [313, 88] on icon at bounding box center [312, 87] width 9 height 9
click at [315, 91] on icon at bounding box center [312, 87] width 9 height 9
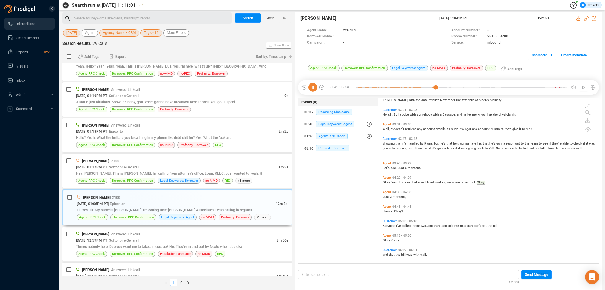
scroll to position [354, 0]
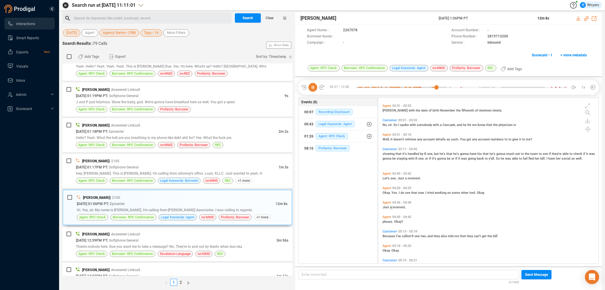
click at [390, 139] on span "Well," at bounding box center [387, 140] width 8 height 4
click at [586, 18] on icon at bounding box center [586, 18] width 5 height 5
drag, startPoint x: 437, startPoint y: 17, endPoint x: 489, endPoint y: 16, distance: 52.0
click at [489, 16] on div "Anandprakash Pandey 30 Sep 2025 @ 1:06PM PT 12m 8s" at bounding box center [448, 18] width 307 height 12
copy div "30 Sep 2025 @ 1:06PM PT"
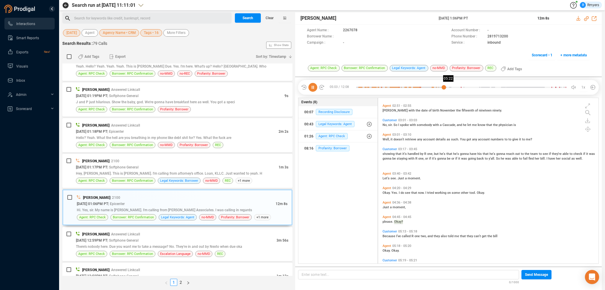
click at [449, 87] on div at bounding box center [461, 87] width 210 height 9
click at [453, 87] on div at bounding box center [461, 87] width 210 height 9
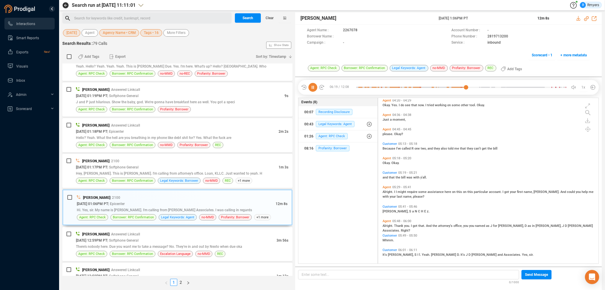
scroll to position [443, 0]
click at [552, 87] on div at bounding box center [461, 87] width 210 height 9
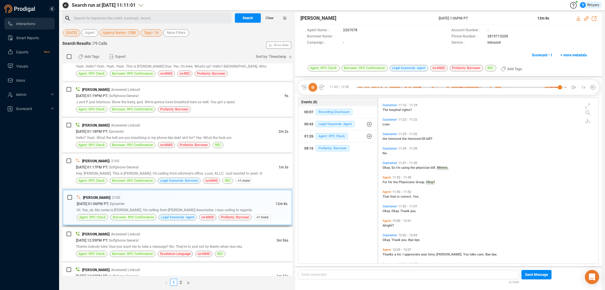
scroll to position [772, 0]
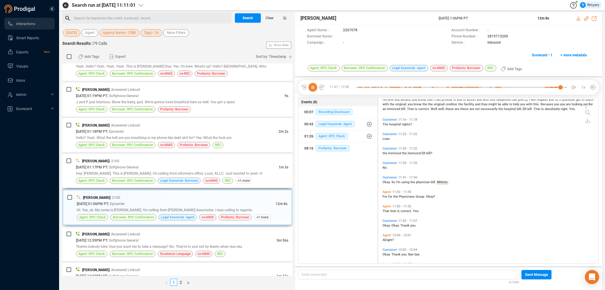
click at [150, 170] on div "Hey, [PERSON_NAME]. This is [PERSON_NAME]. I'm calling from attorney's office. …" at bounding box center [182, 173] width 212 height 6
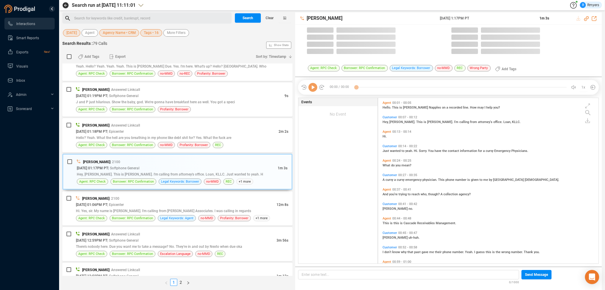
scroll to position [165, 217]
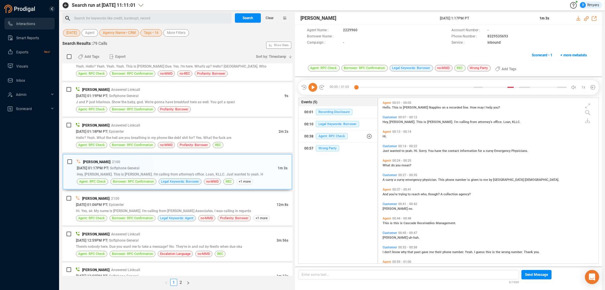
click at [315, 90] on icon at bounding box center [312, 87] width 9 height 9
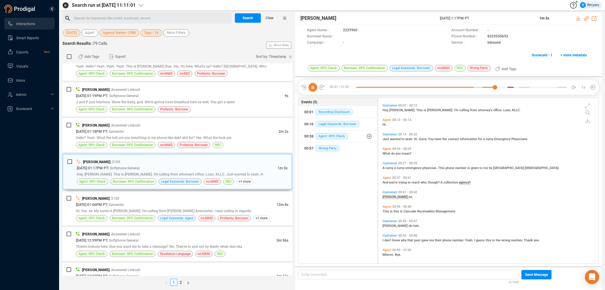
scroll to position [14, 0]
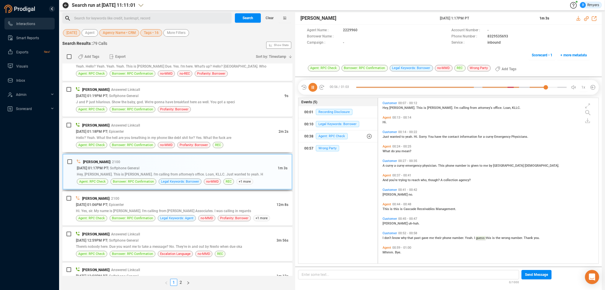
drag, startPoint x: 217, startPoint y: 121, endPoint x: 246, endPoint y: 161, distance: 49.0
click at [217, 122] on div "Premchand Rawat | Answered Linkcall" at bounding box center [182, 125] width 212 height 6
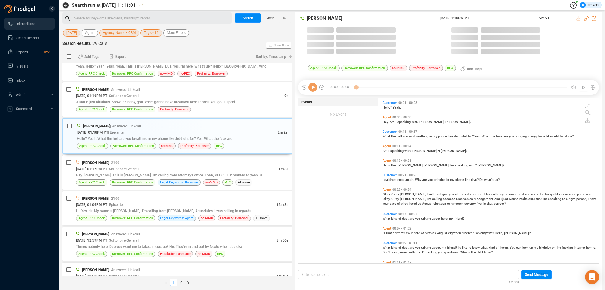
scroll to position [165, 217]
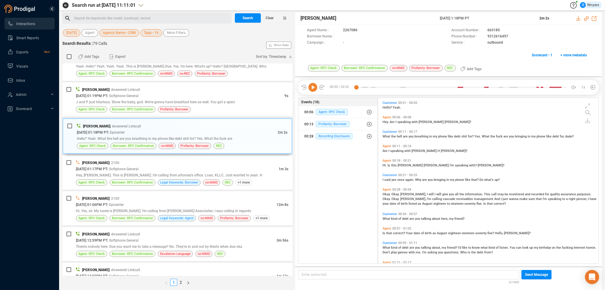
click at [311, 88] on icon at bounding box center [312, 87] width 9 height 9
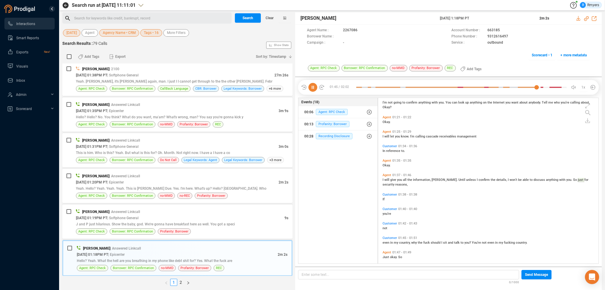
scroll to position [218, 0]
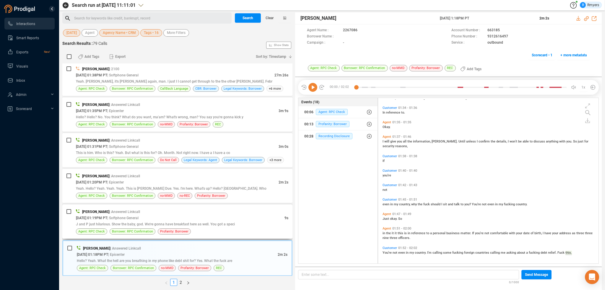
click at [140, 222] on span "J and P just hilarious. Show the baby, god. We're gonna have breakfast here as …" at bounding box center [155, 224] width 159 height 4
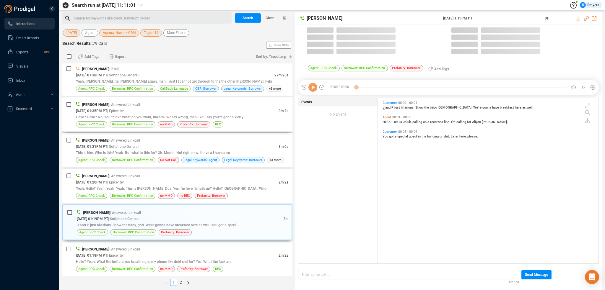
scroll to position [165, 217]
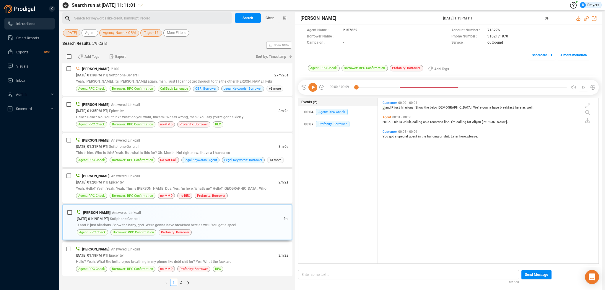
click at [315, 90] on icon at bounding box center [312, 87] width 9 height 9
click at [177, 193] on div "no-REC" at bounding box center [184, 196] width 15 height 6
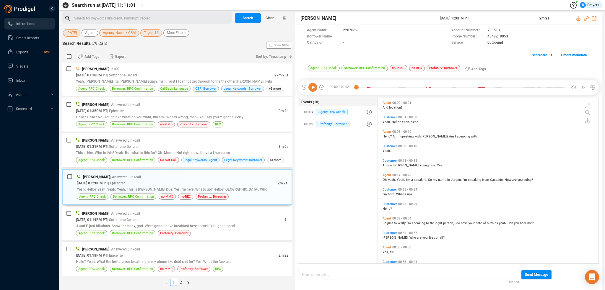
click at [313, 90] on icon at bounding box center [312, 87] width 9 height 9
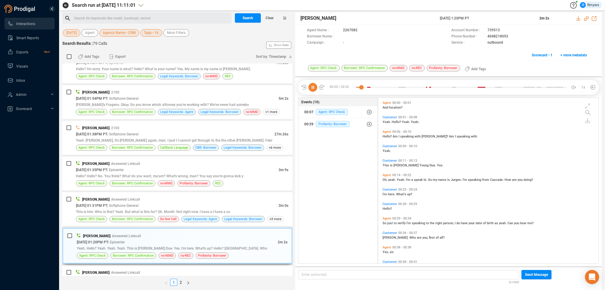
scroll to position [414, 0]
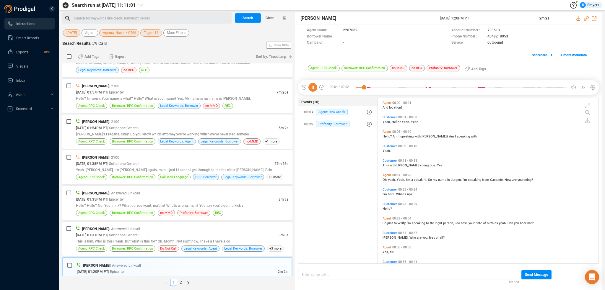
click at [387, 137] on span "Hello?" at bounding box center [388, 137] width 10 height 4
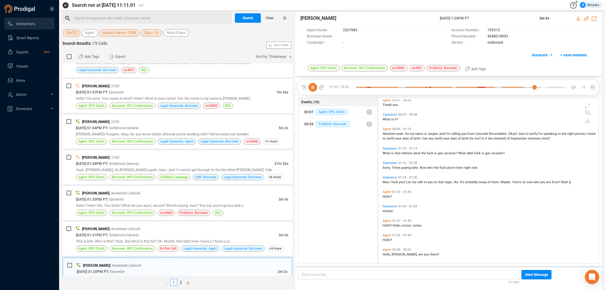
scroll to position [251, 0]
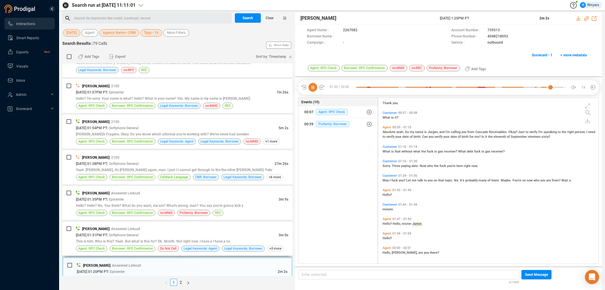
click at [139, 235] on span "| Softphone General" at bounding box center [122, 235] width 31 height 4
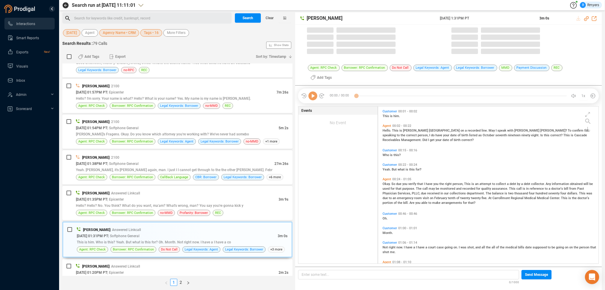
scroll to position [156, 217]
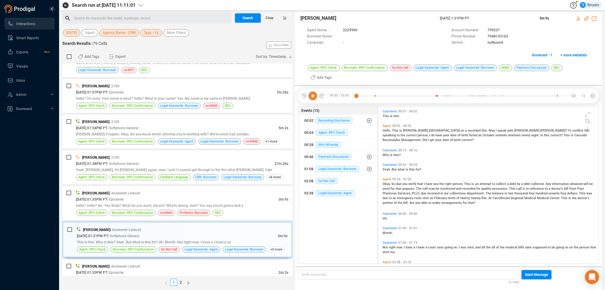
click at [315, 98] on icon at bounding box center [312, 96] width 9 height 9
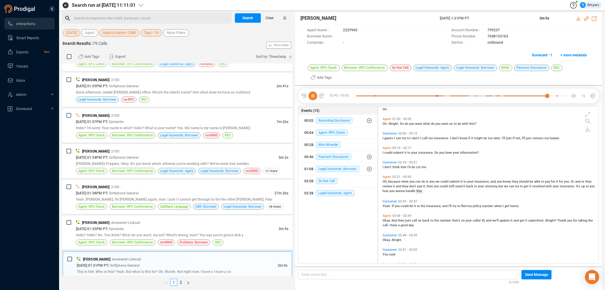
scroll to position [271, 0]
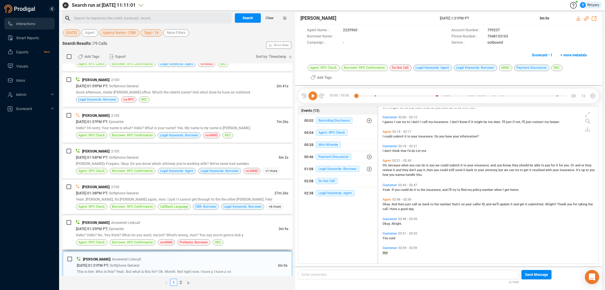
drag, startPoint x: 181, startPoint y: 234, endPoint x: 181, endPoint y: 230, distance: 3.9
click at [181, 233] on span "Hello? Hello? No. You think? What do you want, ma'am? What's wrong, man? You sa…" at bounding box center [159, 235] width 167 height 4
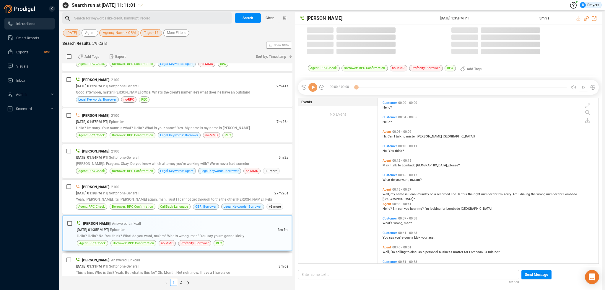
scroll to position [165, 217]
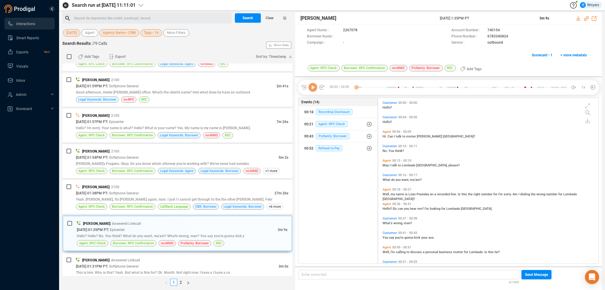
click at [312, 88] on icon at bounding box center [312, 87] width 9 height 9
click at [313, 88] on icon at bounding box center [312, 87] width 9 height 9
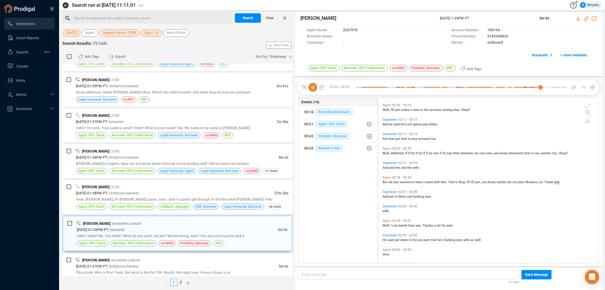
scroll to position [352, 0]
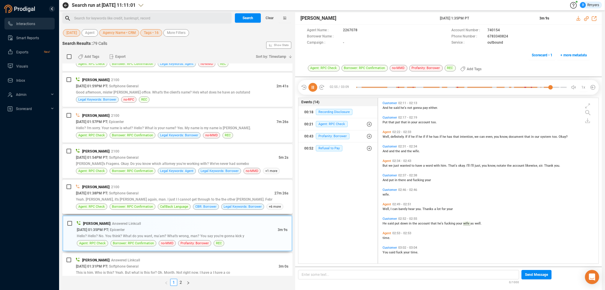
click at [108, 189] on div "Frank Napoles | 2100 09/30/2025 @ 01:38PM PT | Softphone General 27m 26s Yeah. …" at bounding box center [182, 197] width 212 height 26
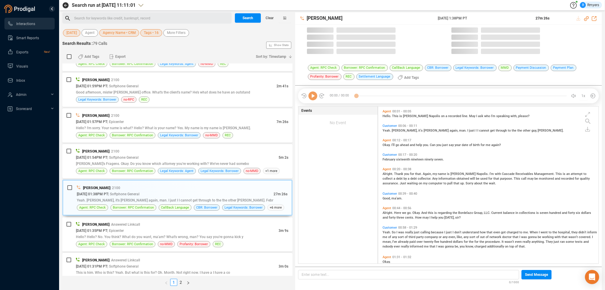
scroll to position [156, 217]
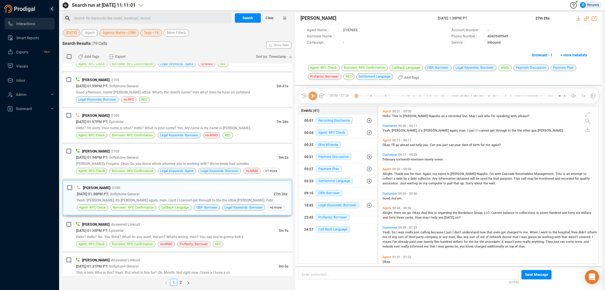
click at [315, 100] on icon at bounding box center [312, 96] width 9 height 9
click at [330, 169] on span "Payment Plan" at bounding box center [329, 169] width 26 height 6
click at [328, 239] on span "CBR: Borrower" at bounding box center [329, 241] width 27 height 6
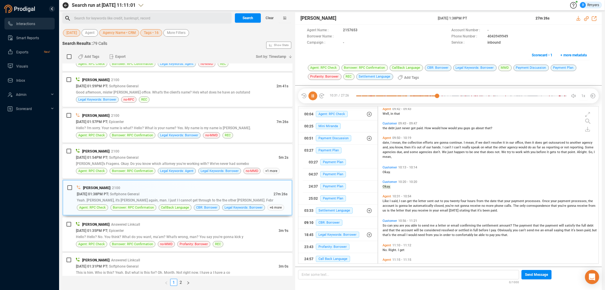
scroll to position [979, 0]
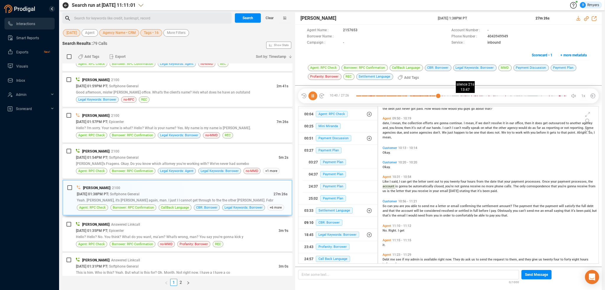
click at [462, 95] on div at bounding box center [461, 96] width 210 height 9
click at [466, 97] on div at bounding box center [461, 96] width 210 height 9
click at [471, 95] on div at bounding box center [461, 96] width 210 height 9
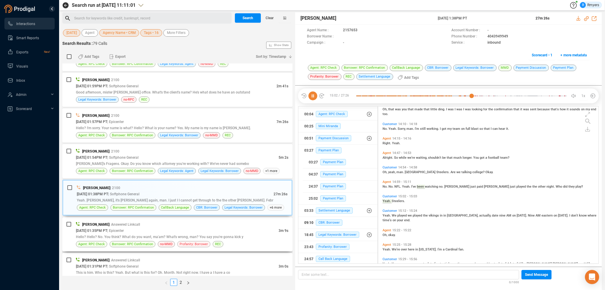
scroll to position [1367, 0]
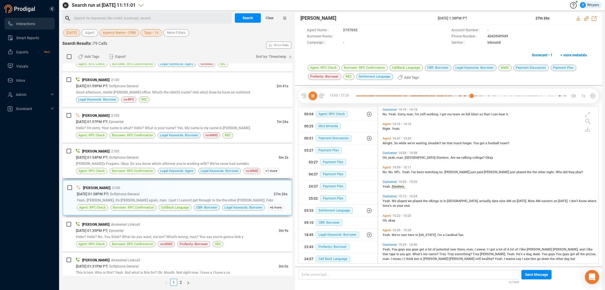
click at [135, 158] on span "| Softphone General" at bounding box center [122, 158] width 31 height 4
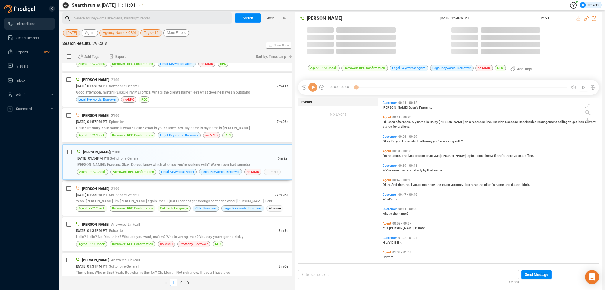
scroll to position [165, 217]
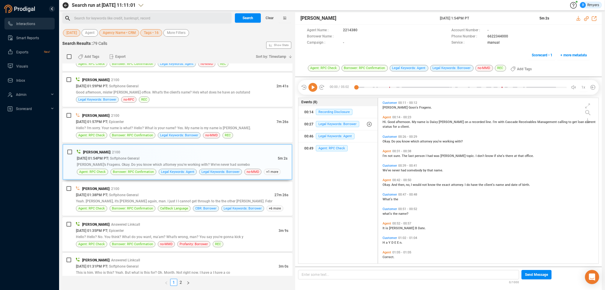
click at [312, 87] on icon at bounding box center [312, 87] width 9 height 9
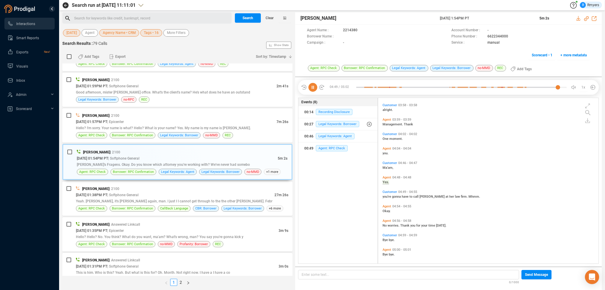
scroll to position [482, 0]
click at [183, 125] on div "Hello? I'm sorry. Your name is what? Hello? What is your name? Yes. My name is …" at bounding box center [182, 128] width 212 height 6
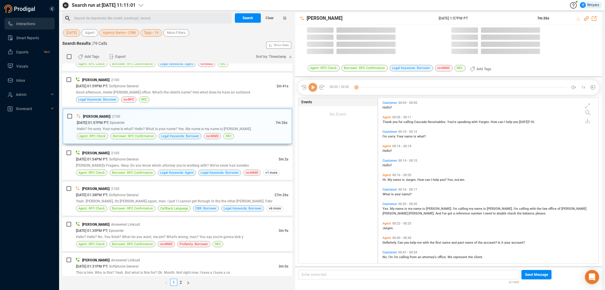
scroll to position [165, 217]
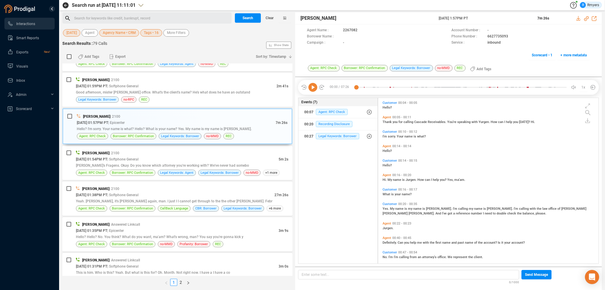
click at [314, 90] on icon at bounding box center [312, 87] width 9 height 9
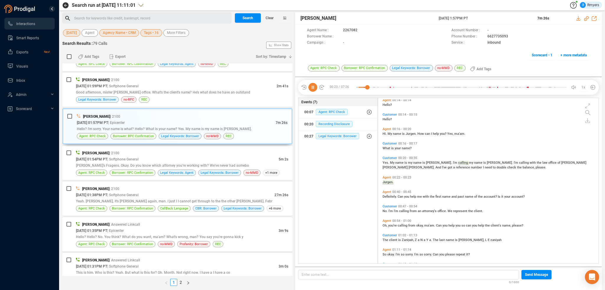
scroll to position [29, 0]
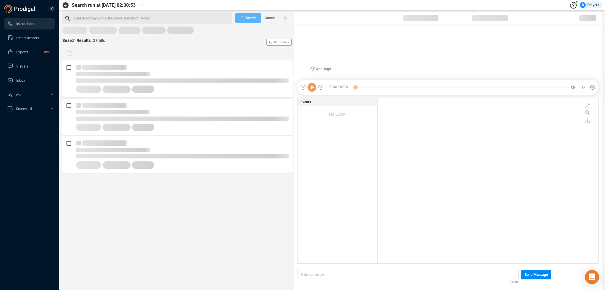
scroll to position [165, 218]
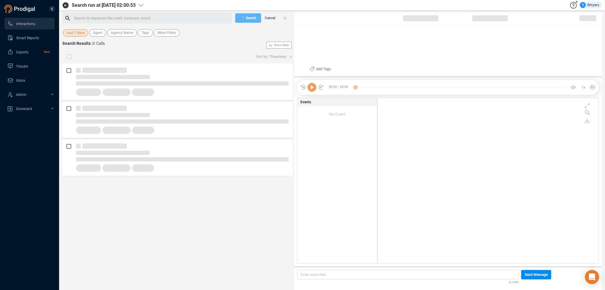
click at [79, 30] on span "Last 7 days" at bounding box center [75, 32] width 18 height 7
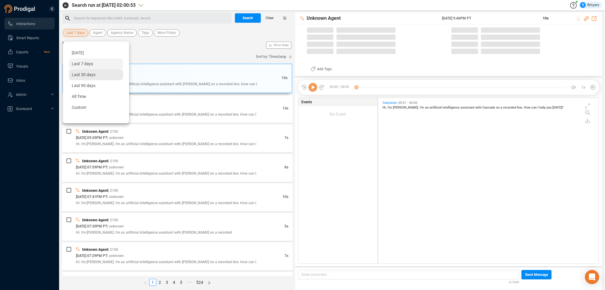
scroll to position [165, 217]
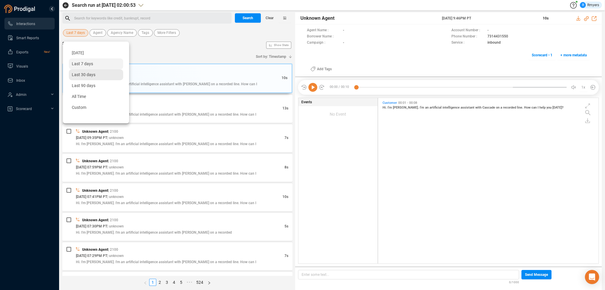
click at [83, 75] on span "Last 30 days" at bounding box center [84, 74] width 24 height 5
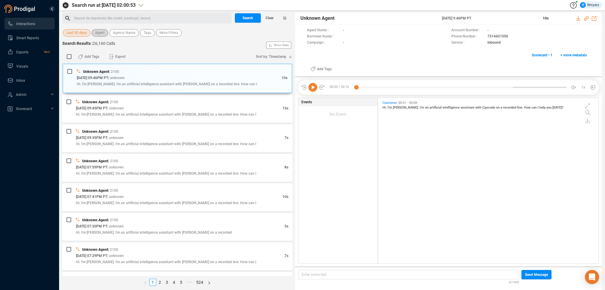
click at [101, 34] on span "Agent" at bounding box center [99, 32] width 9 height 7
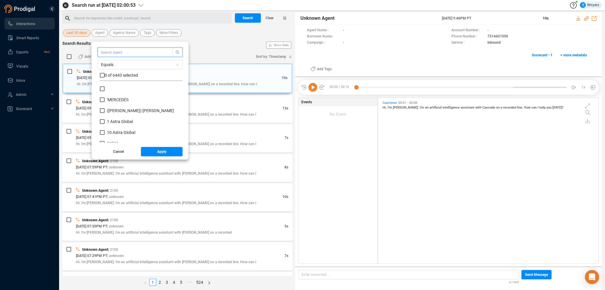
scroll to position [55, 80]
type input "genes"
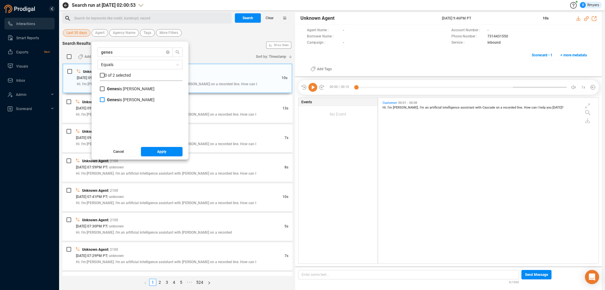
click at [110, 98] on b "Genes" at bounding box center [113, 99] width 12 height 5
click at [105, 98] on input "Genes is Guillen" at bounding box center [102, 99] width 5 height 5
checkbox input "true"
click at [159, 153] on span "Apply" at bounding box center [161, 151] width 9 height 9
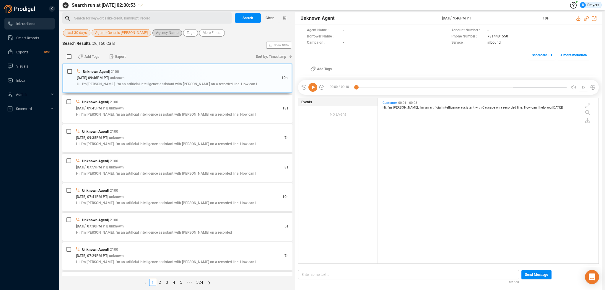
click at [156, 33] on span "Agency Name" at bounding box center [167, 32] width 22 height 7
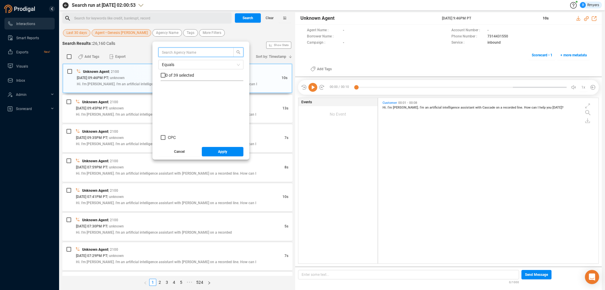
scroll to position [118, 0]
click at [168, 91] on span "CRM" at bounding box center [172, 91] width 9 height 5
click at [161, 91] on input "CRM" at bounding box center [163, 91] width 5 height 5
checkbox input "true"
click at [218, 152] on span "Apply" at bounding box center [222, 151] width 9 height 9
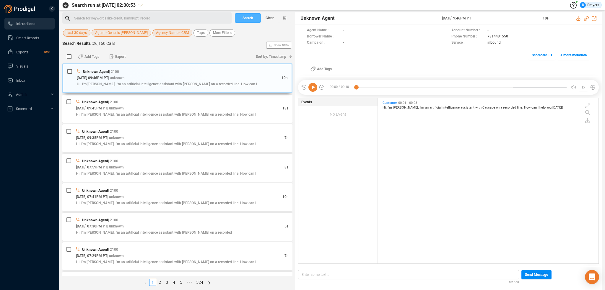
click at [245, 15] on span "Search" at bounding box center [248, 17] width 11 height 9
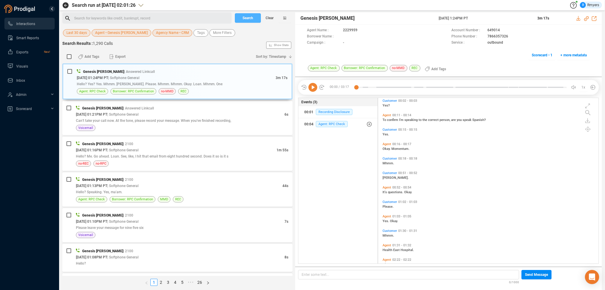
scroll to position [0, 0]
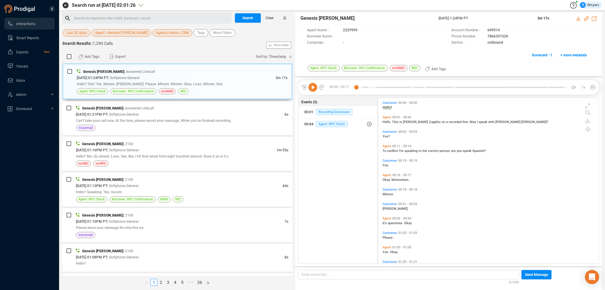
click at [315, 88] on icon at bounding box center [312, 87] width 9 height 9
click at [388, 121] on span "Hello." at bounding box center [387, 122] width 9 height 4
click at [391, 151] on span "confirm" at bounding box center [393, 151] width 12 height 4
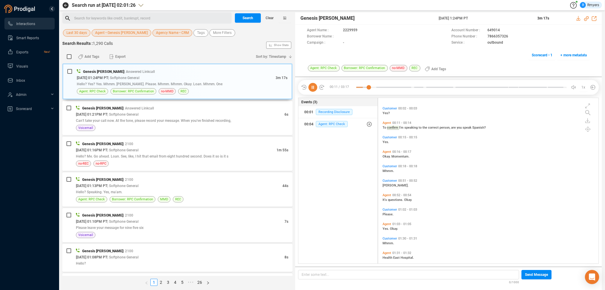
scroll to position [59, 0]
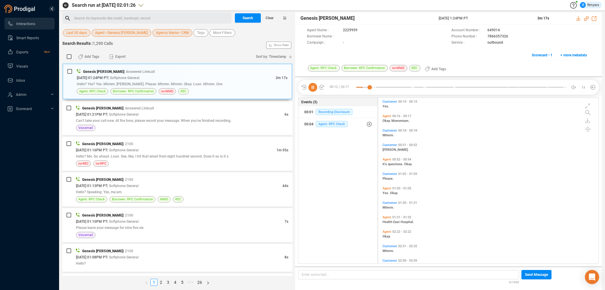
click at [389, 171] on div "Customer 01:02 - 01:03 Please." at bounding box center [489, 177] width 217 height 12
click at [389, 177] on span "Please." at bounding box center [388, 179] width 11 height 4
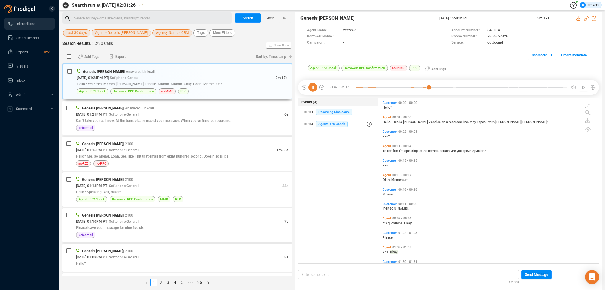
click at [311, 89] on icon at bounding box center [312, 87] width 9 height 9
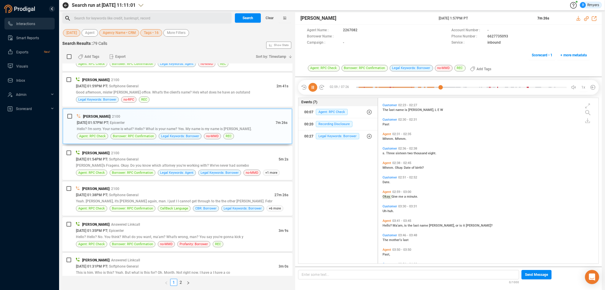
scroll to position [543, 0]
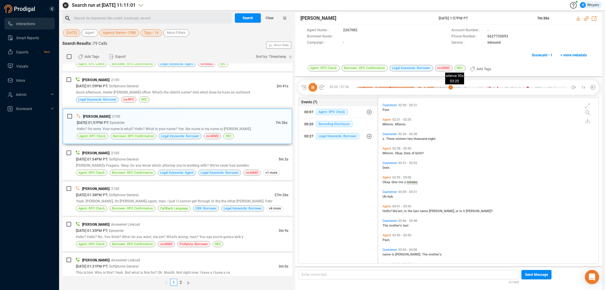
click at [450, 87] on div at bounding box center [461, 87] width 210 height 9
click at [454, 87] on div at bounding box center [461, 87] width 210 height 9
click at [459, 87] on div at bounding box center [461, 87] width 210 height 9
click at [466, 87] on div at bounding box center [461, 87] width 210 height 9
click at [471, 87] on div at bounding box center [461, 87] width 210 height 9
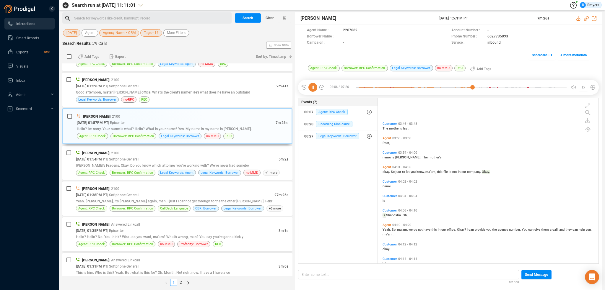
scroll to position [689, 0]
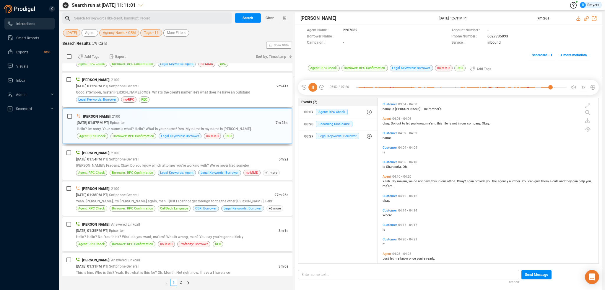
drag, startPoint x: 151, startPoint y: 81, endPoint x: 151, endPoint y: 89, distance: 7.7
click at [151, 81] on div "[PERSON_NAME] | 2100" at bounding box center [182, 80] width 212 height 6
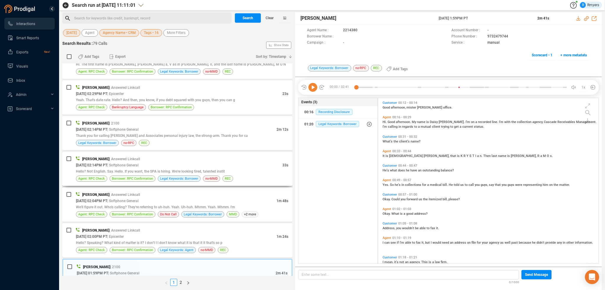
scroll to position [207, 0]
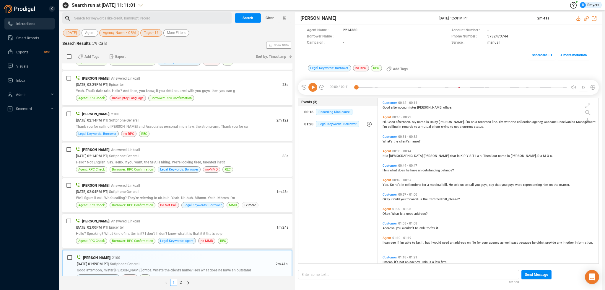
click at [313, 88] on icon at bounding box center [312, 87] width 9 height 9
click at [311, 87] on icon at bounding box center [312, 87] width 9 height 9
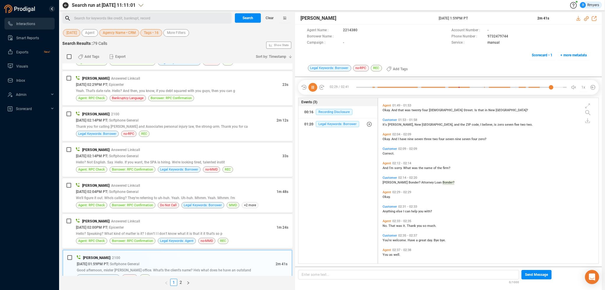
scroll to position [227, 0]
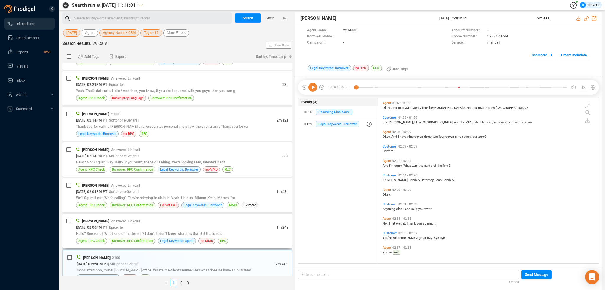
click at [140, 220] on span "| Answered Linkcall" at bounding box center [124, 221] width 31 height 4
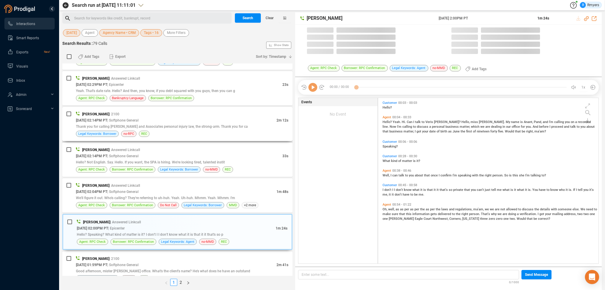
scroll to position [165, 217]
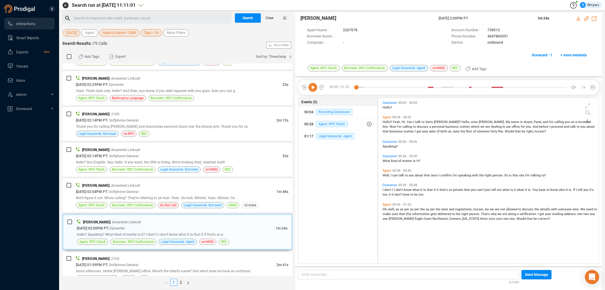
click at [314, 90] on icon at bounding box center [312, 87] width 9 height 9
click at [228, 180] on div "[PERSON_NAME] | Answered Linkcall [DATE] 02:04PM PT | Softphone General 1m 48s …" at bounding box center [177, 195] width 230 height 34
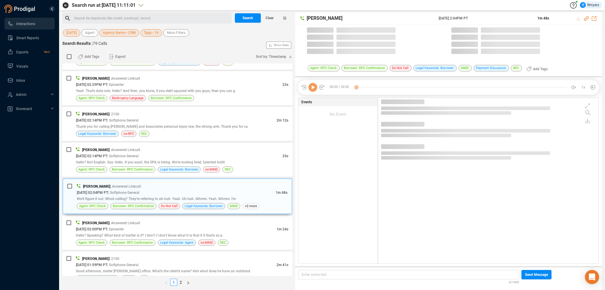
click at [313, 89] on icon at bounding box center [312, 87] width 9 height 9
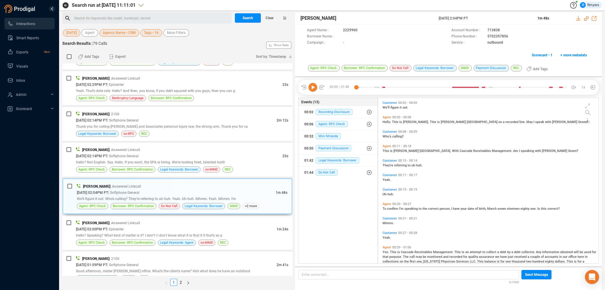
click at [313, 89] on icon at bounding box center [312, 87] width 9 height 9
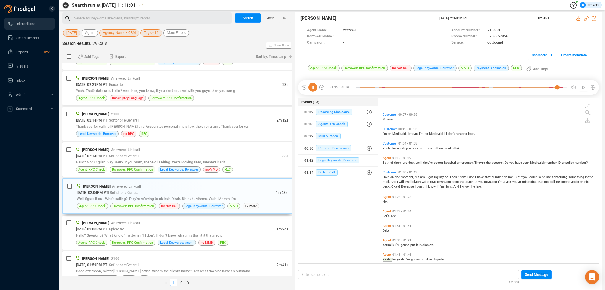
scroll to position [199, 0]
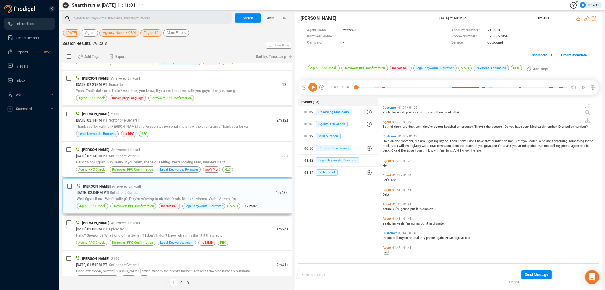
click at [122, 158] on div "[DATE] 02:14PM PT | Softphone General" at bounding box center [179, 156] width 206 height 6
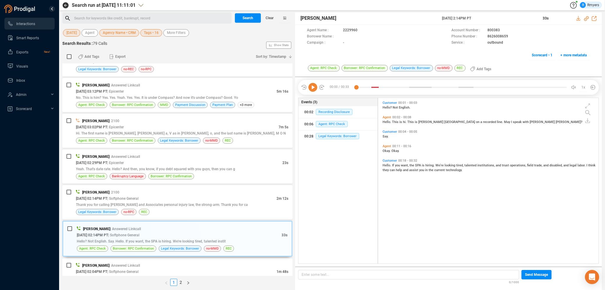
scroll to position [118, 0]
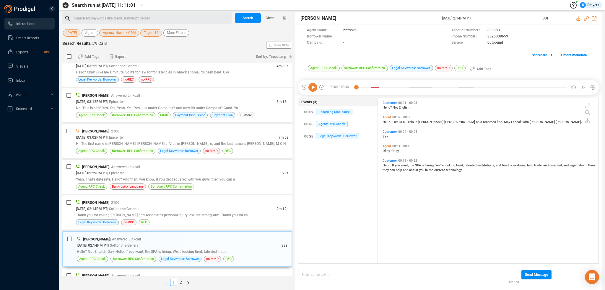
click at [311, 88] on icon at bounding box center [312, 87] width 9 height 9
click at [163, 215] on span "Thank you for calling [PERSON_NAME] and Associates personal injury law, the str…" at bounding box center [162, 215] width 172 height 4
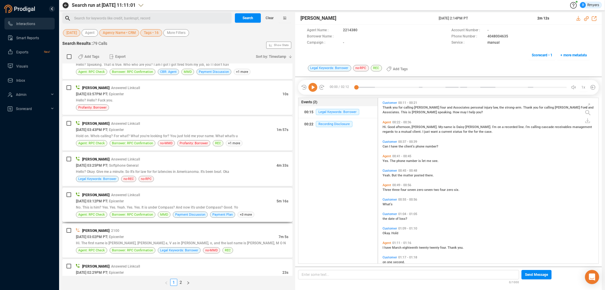
scroll to position [59, 0]
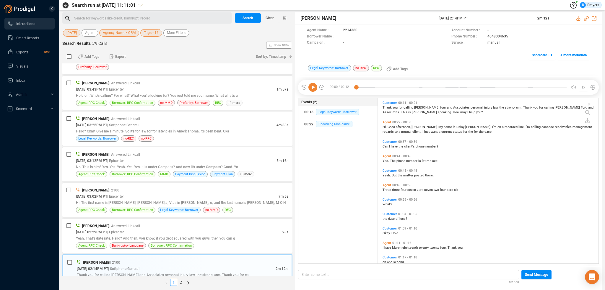
click at [327, 124] on span "Recording Disclosure" at bounding box center [334, 124] width 37 height 6
click at [311, 89] on icon at bounding box center [312, 87] width 9 height 9
drag, startPoint x: 155, startPoint y: 237, endPoint x: 158, endPoint y: 235, distance: 3.2
click at [155, 237] on span "Yeah. That's date rate. Hello? And then, you know, if you debt squared with you…" at bounding box center [155, 239] width 159 height 4
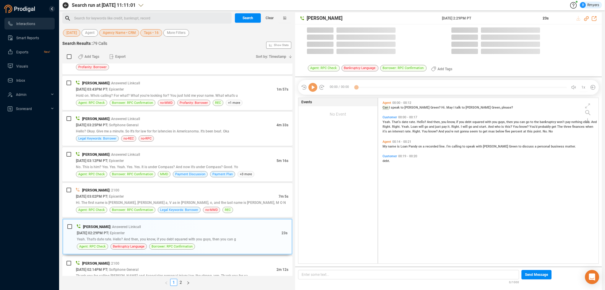
scroll to position [165, 217]
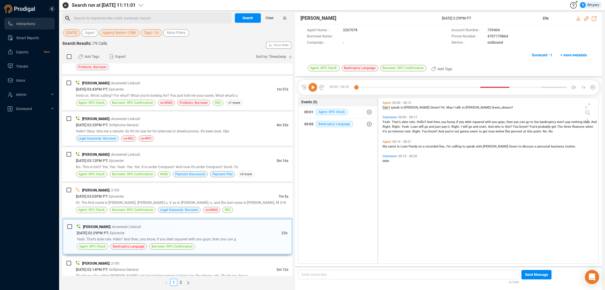
click at [314, 88] on icon at bounding box center [312, 87] width 9 height 9
click at [314, 90] on icon at bounding box center [312, 87] width 9 height 9
click at [313, 90] on icon at bounding box center [312, 87] width 9 height 9
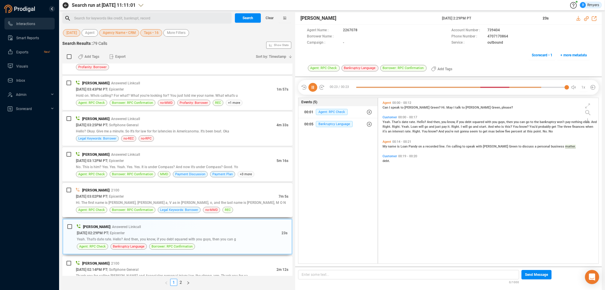
click at [123, 204] on span "Hi. The first name is [PERSON_NAME], [PERSON_NAME] a, V as in [PERSON_NAME], o,…" at bounding box center [181, 203] width 210 height 4
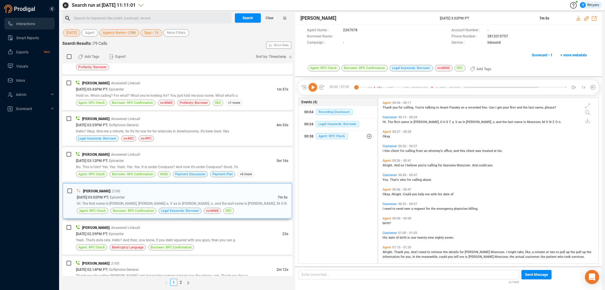
click at [310, 87] on icon at bounding box center [312, 87] width 9 height 9
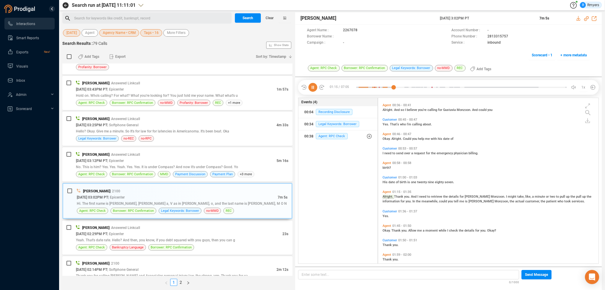
scroll to position [72, 0]
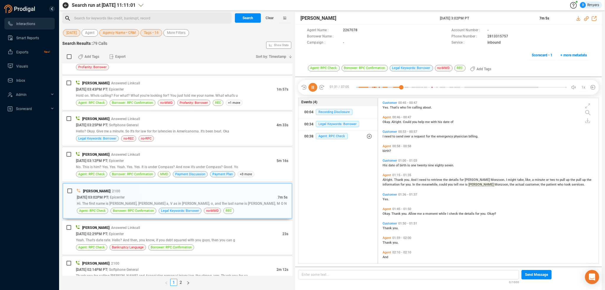
click at [313, 85] on icon at bounding box center [312, 87] width 9 height 9
click at [311, 88] on icon at bounding box center [312, 87] width 9 height 9
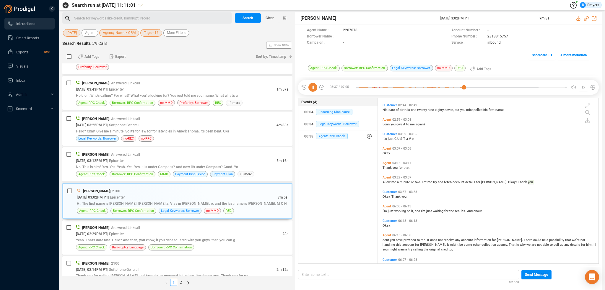
scroll to position [292, 0]
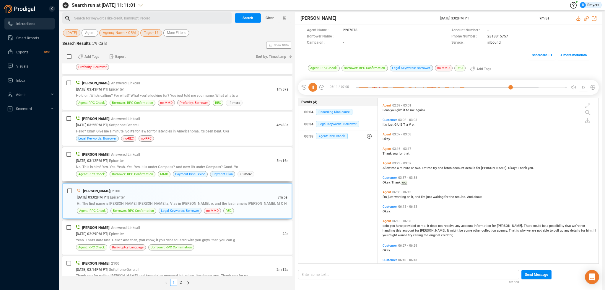
click at [205, 155] on div "[PERSON_NAME] | Answered Linkcall" at bounding box center [182, 155] width 212 height 6
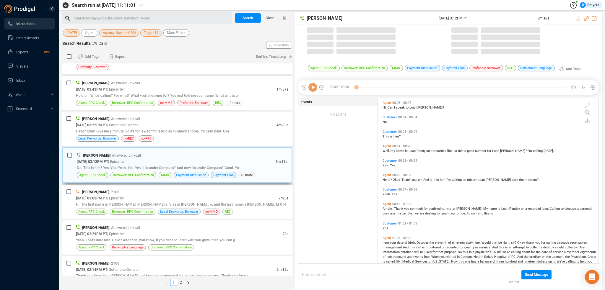
scroll to position [165, 217]
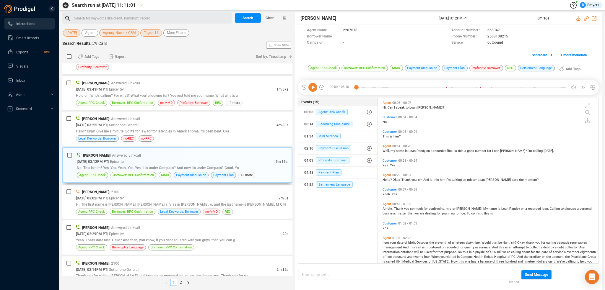
click at [310, 86] on icon at bounding box center [312, 87] width 9 height 9
click at [314, 86] on icon at bounding box center [312, 87] width 9 height 9
click at [320, 88] on icon at bounding box center [322, 87] width 6 height 6
click at [314, 89] on icon at bounding box center [312, 87] width 9 height 9
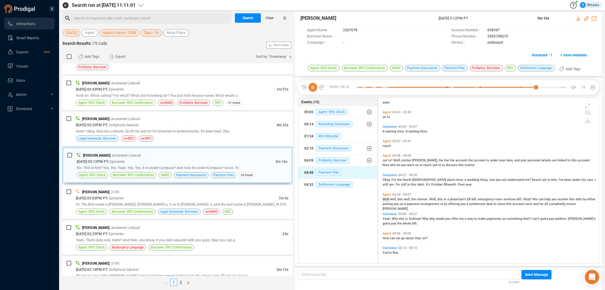
scroll to position [412, 0]
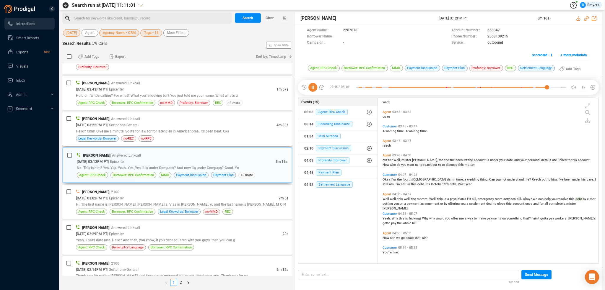
click at [249, 131] on div "Hello? Okay. Give me a minute. So It's for law for for latencies in Americanoma…" at bounding box center [182, 131] width 212 height 6
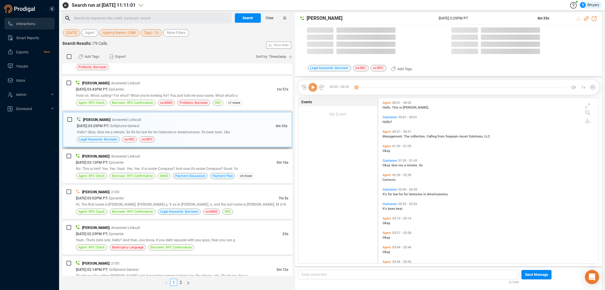
scroll to position [165, 217]
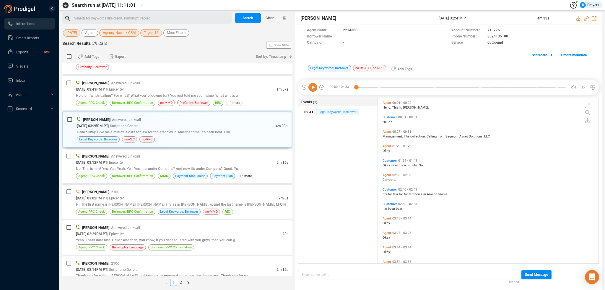
click at [325, 112] on span "Legal Keywords: Borrower" at bounding box center [337, 112] width 43 height 6
click at [138, 90] on div "[DATE] 03:43PM PT | Epicenter" at bounding box center [176, 89] width 201 height 6
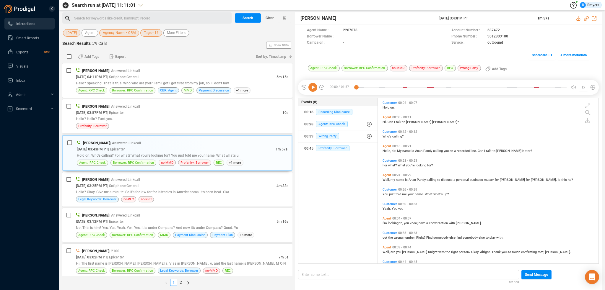
click at [315, 88] on icon at bounding box center [312, 87] width 9 height 9
click at [383, 122] on span "Hi." at bounding box center [385, 122] width 5 height 4
click at [388, 149] on span "Hello," at bounding box center [387, 151] width 9 height 4
click at [386, 179] on span "Well," at bounding box center [387, 180] width 8 height 4
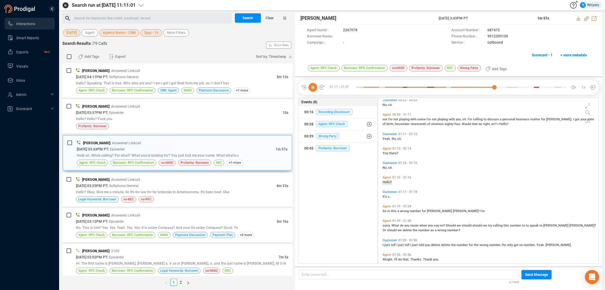
scroll to position [198, 0]
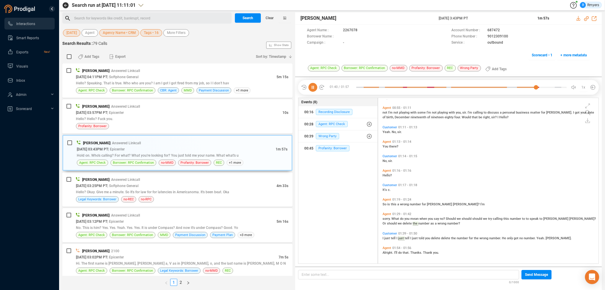
click at [312, 88] on icon at bounding box center [312, 87] width 9 height 9
click at [309, 88] on icon at bounding box center [312, 87] width 9 height 9
click at [131, 121] on div "Hello? Hello? Fuck you." at bounding box center [182, 119] width 212 height 6
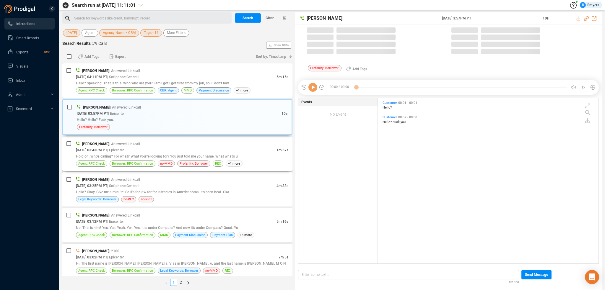
scroll to position [1, 3]
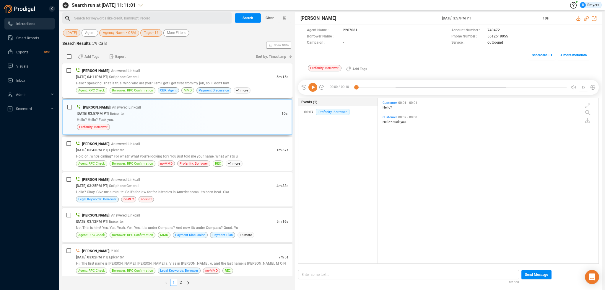
click at [183, 68] on div "[PERSON_NAME] | Answered Linkcall" at bounding box center [182, 71] width 212 height 6
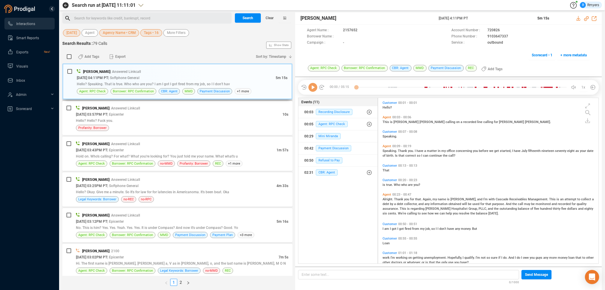
scroll to position [165, 217]
click at [314, 89] on icon at bounding box center [312, 87] width 9 height 9
click at [385, 152] on span "Speaking." at bounding box center [390, 151] width 15 height 4
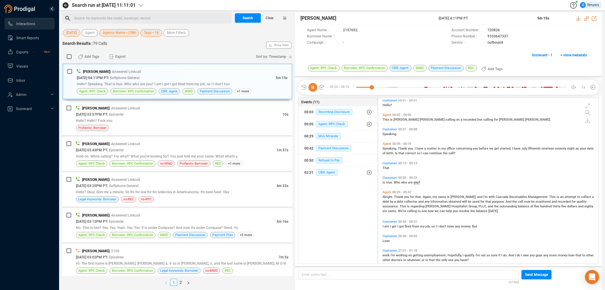
click at [312, 88] on icon at bounding box center [312, 87] width 9 height 9
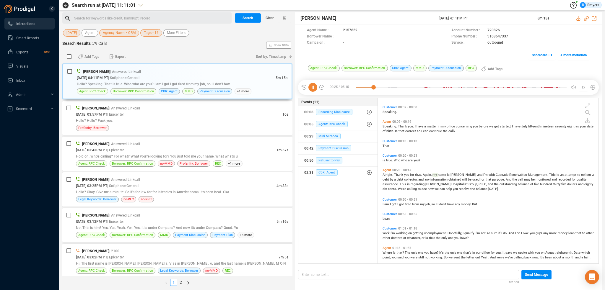
click at [312, 88] on icon at bounding box center [312, 87] width 9 height 9
click at [315, 85] on icon at bounding box center [312, 87] width 9 height 9
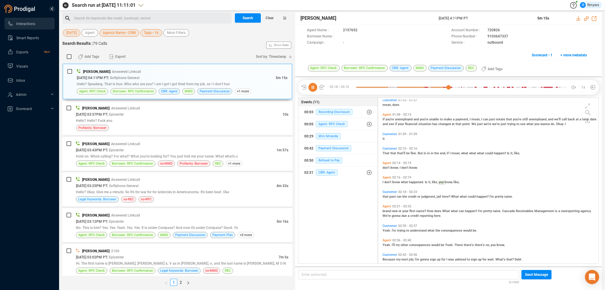
scroll to position [284, 0]
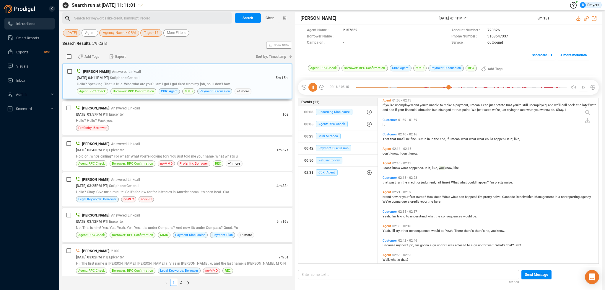
click at [314, 85] on icon at bounding box center [312, 87] width 9 height 9
click at [310, 88] on icon at bounding box center [312, 87] width 9 height 9
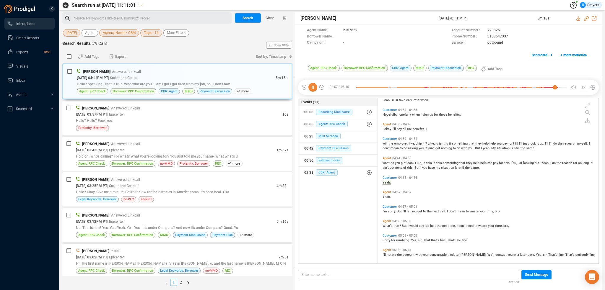
scroll to position [731, 0]
